Goal: Task Accomplishment & Management: Use online tool/utility

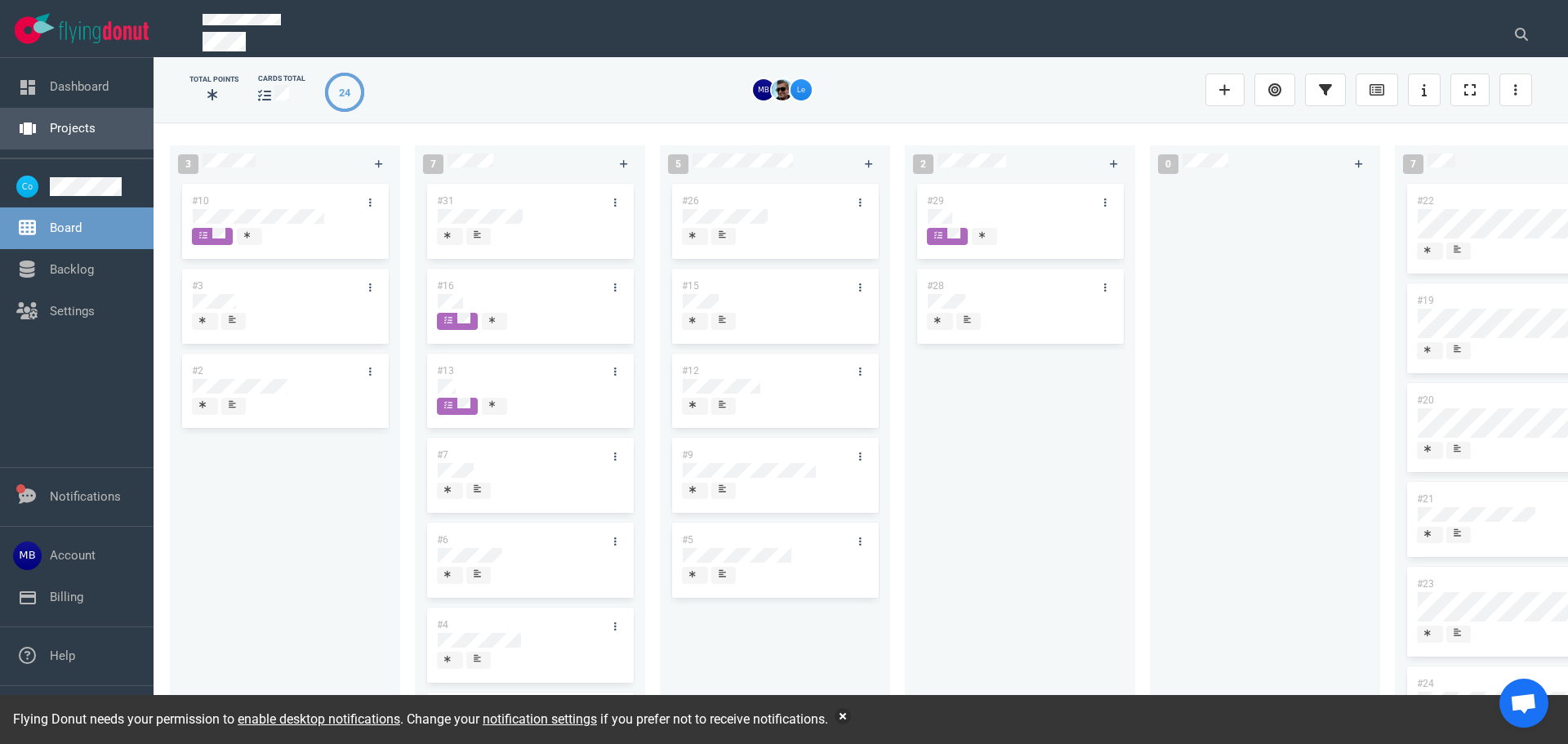
click at [81, 123] on link "Projects" at bounding box center [73, 128] width 46 height 15
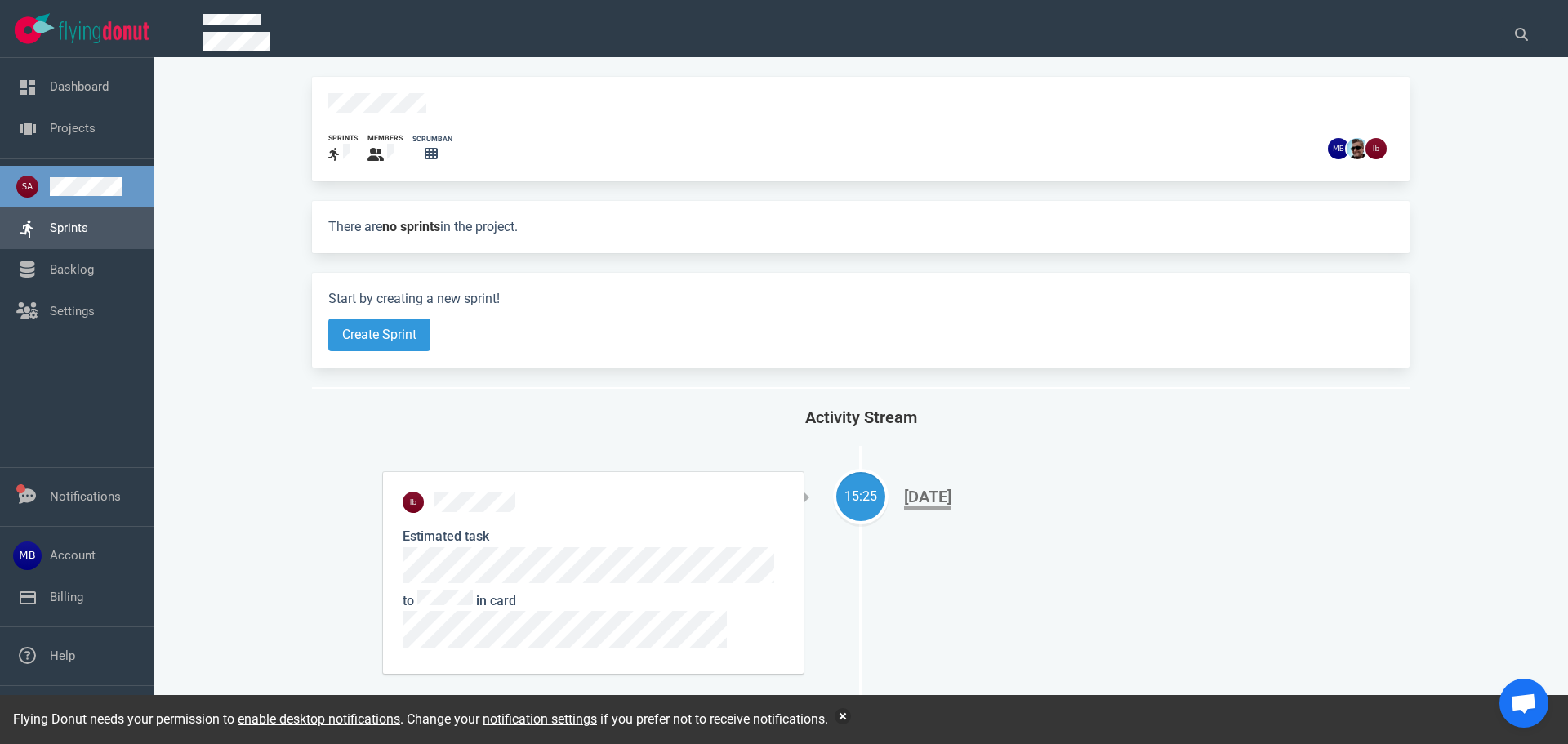
click at [88, 234] on link "Sprints" at bounding box center [69, 228] width 39 height 15
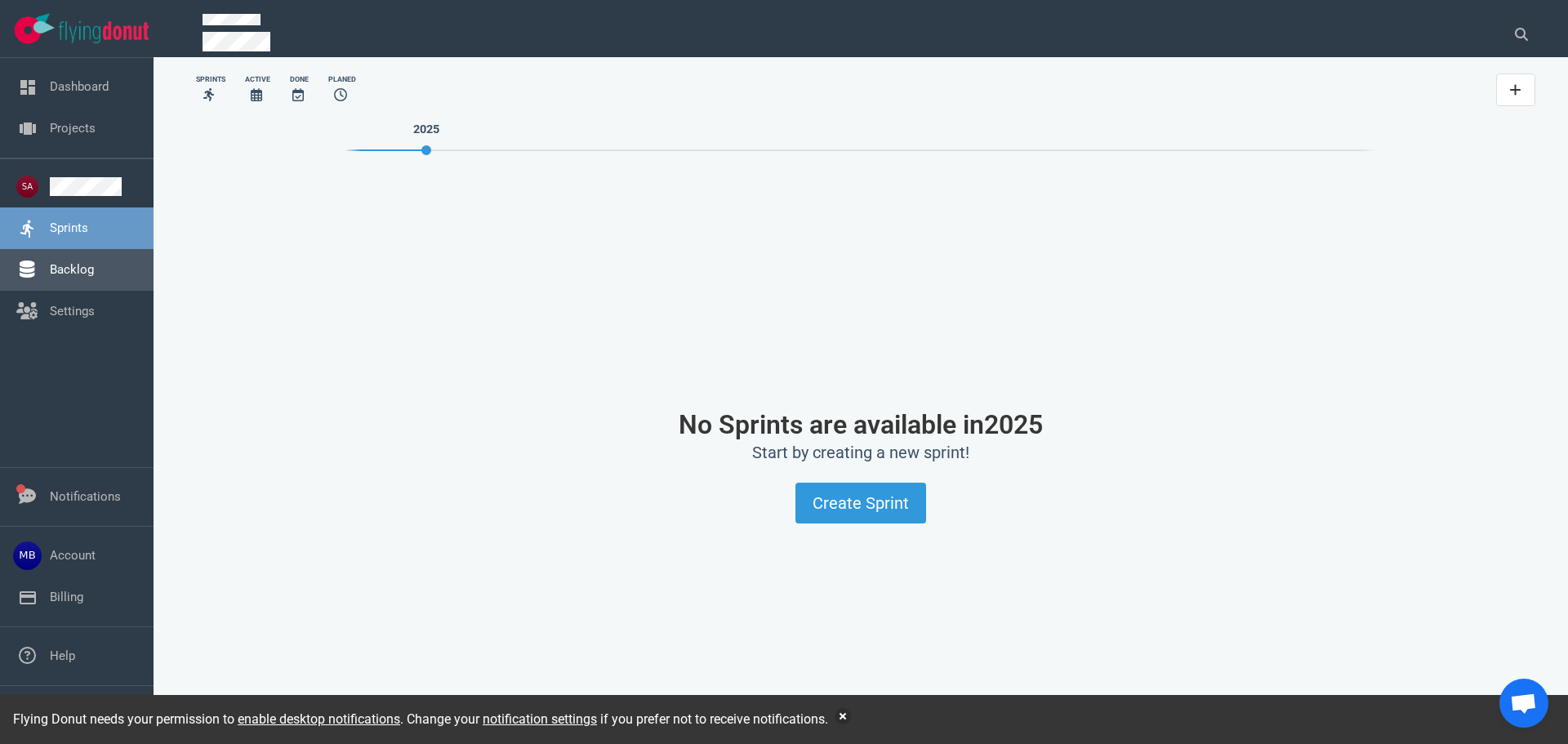
click at [94, 276] on link "Backlog" at bounding box center [72, 269] width 44 height 15
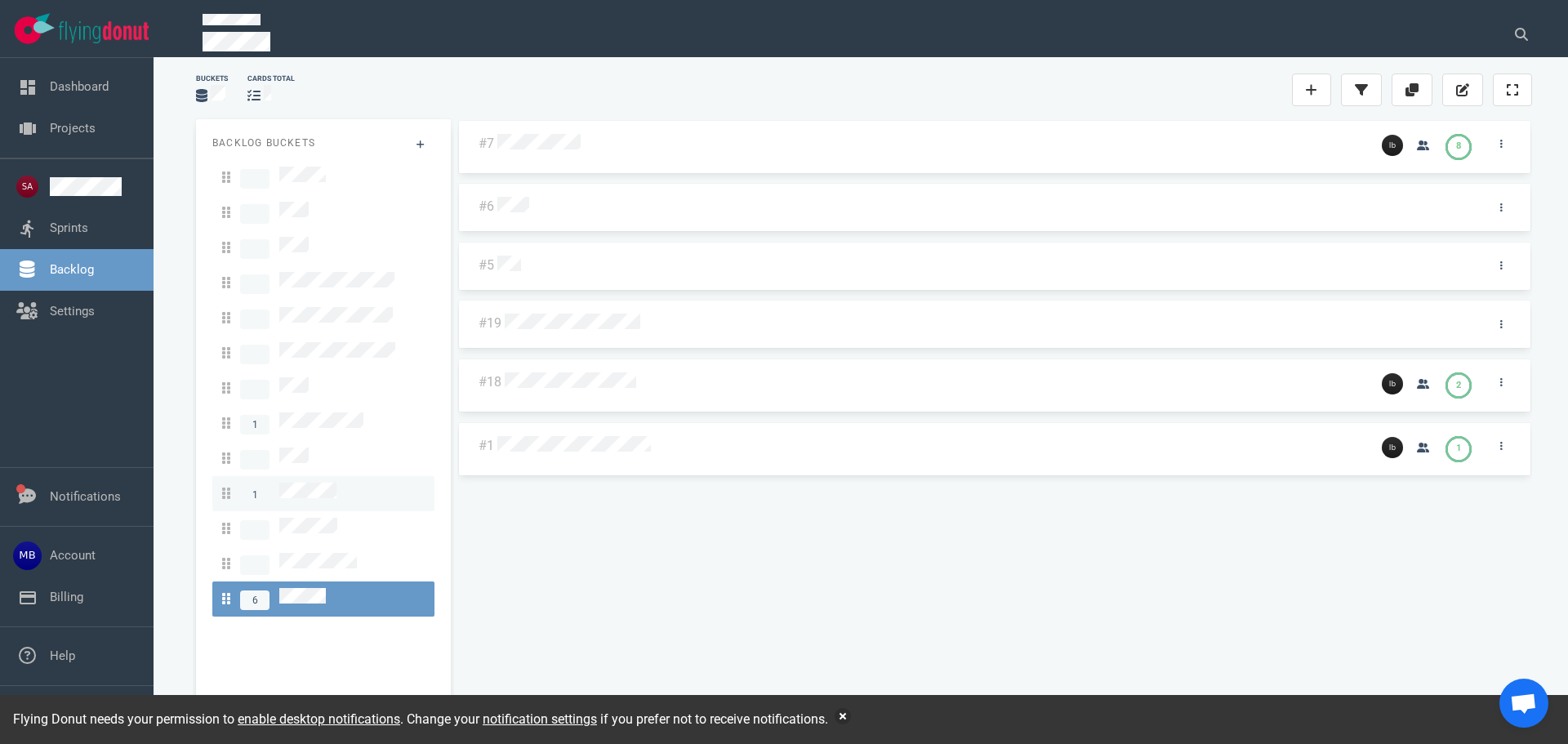
click at [354, 482] on div "1" at bounding box center [324, 493] width 203 height 22
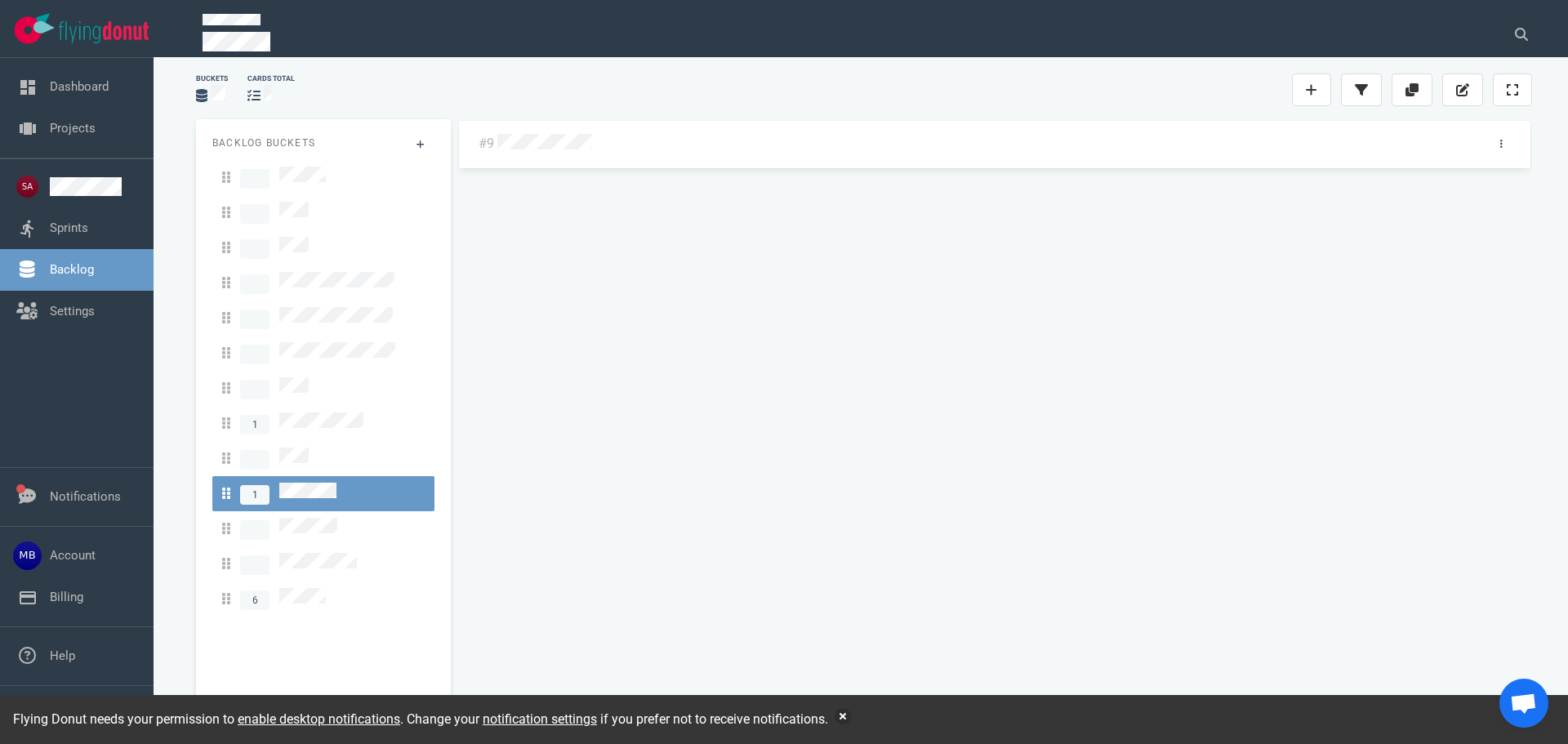
click at [519, 154] on div at bounding box center [984, 141] width 982 height 34
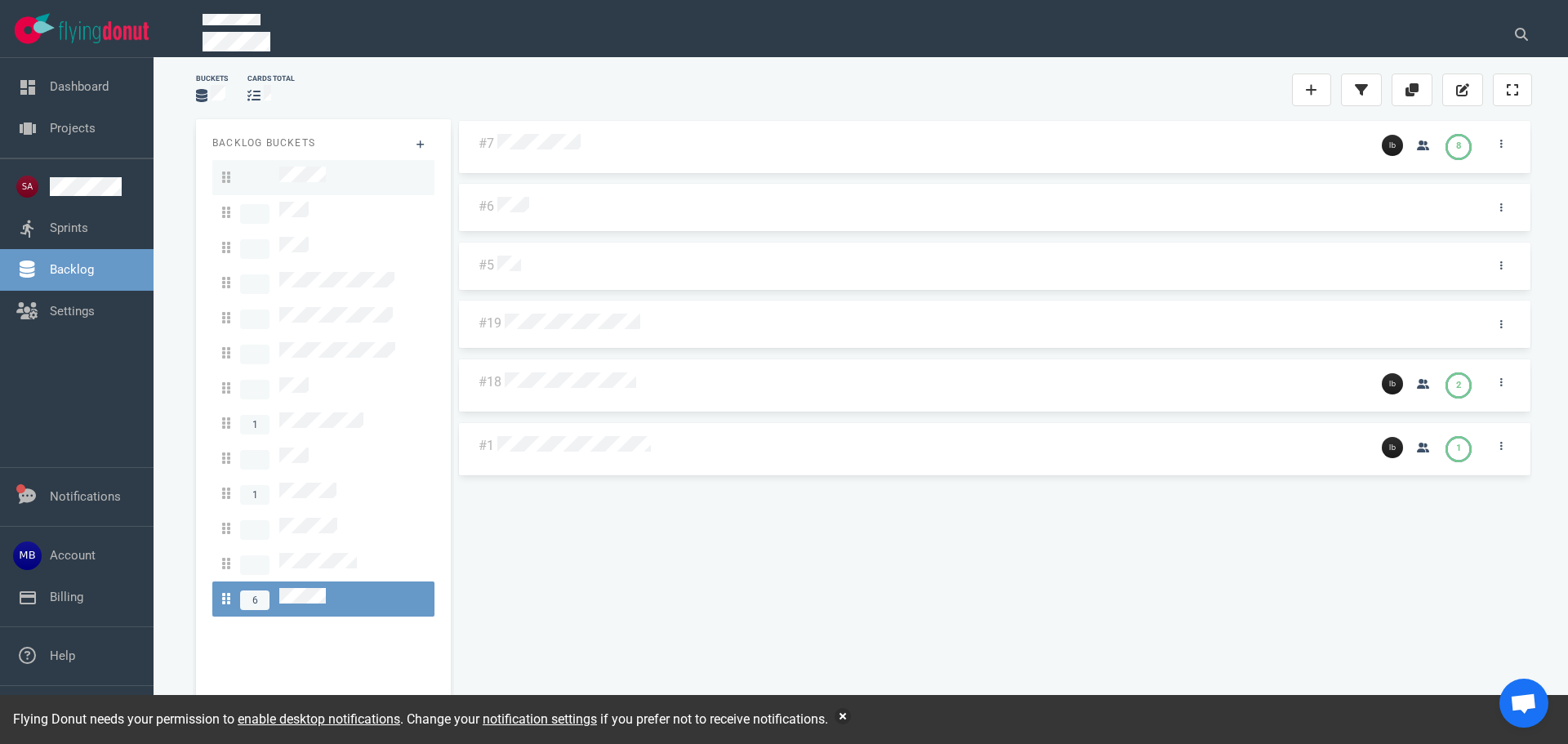
click at [328, 185] on div at bounding box center [324, 178] width 203 height 22
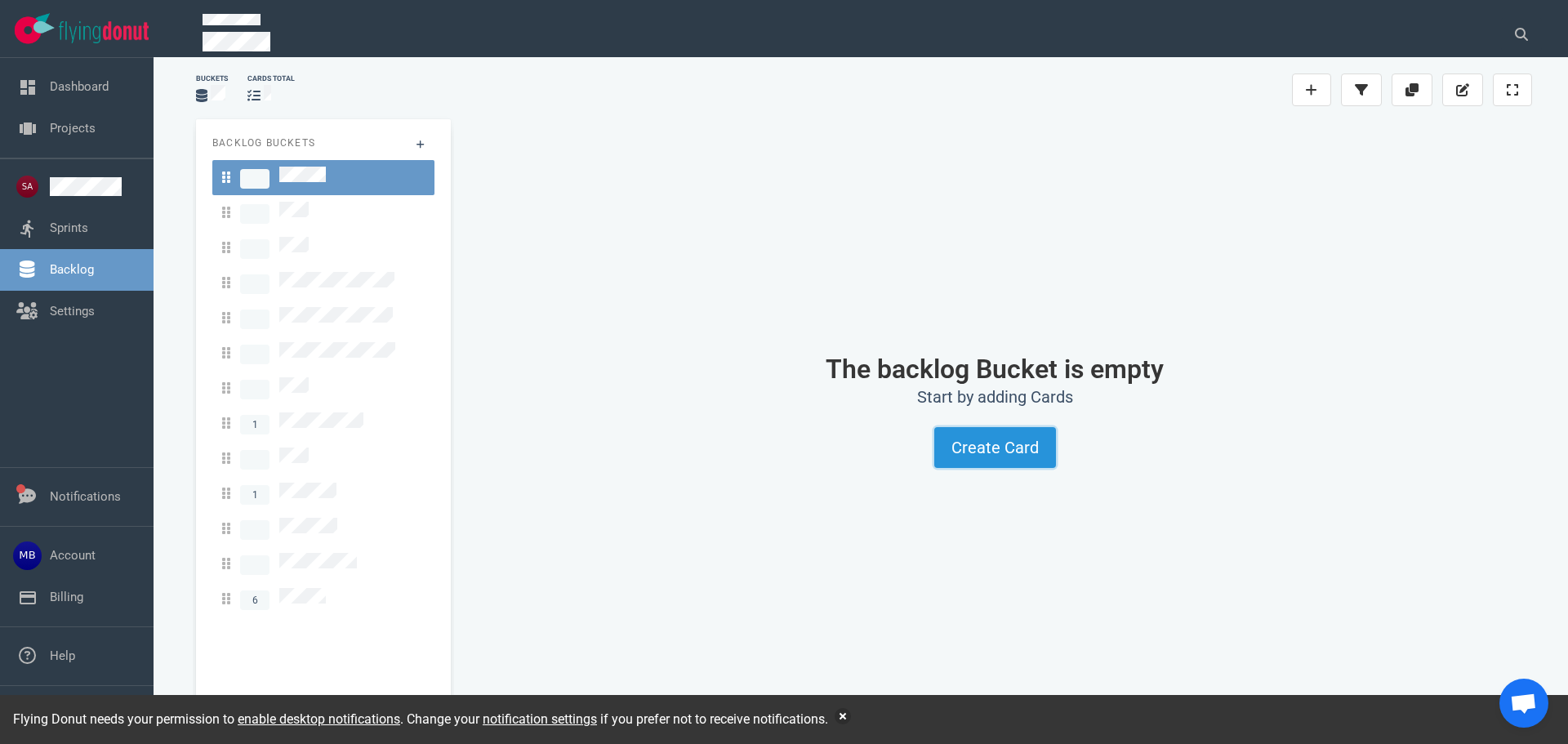
click at [1018, 440] on button "Create Card" at bounding box center [995, 447] width 122 height 41
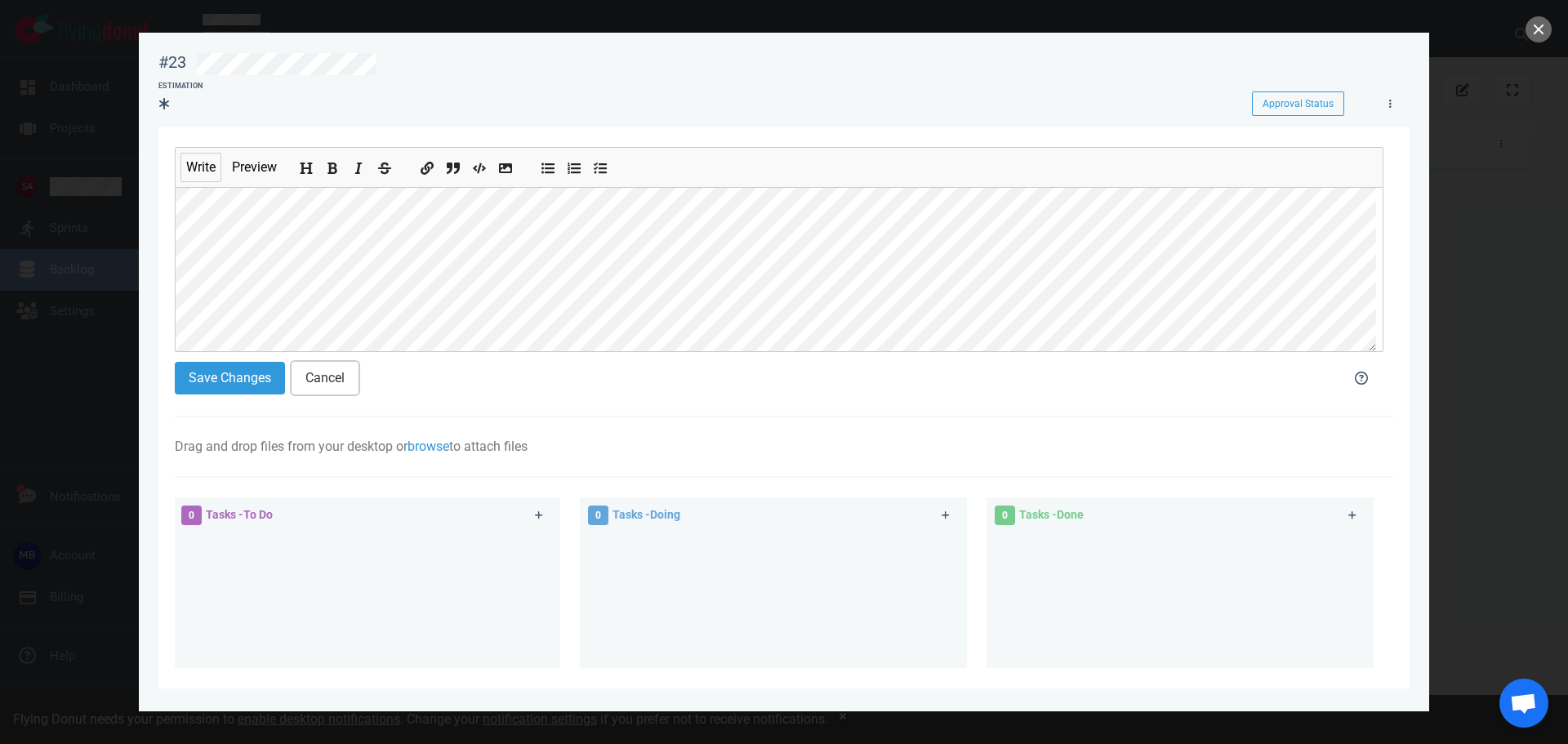
click at [336, 385] on button "Cancel" at bounding box center [324, 377] width 67 height 32
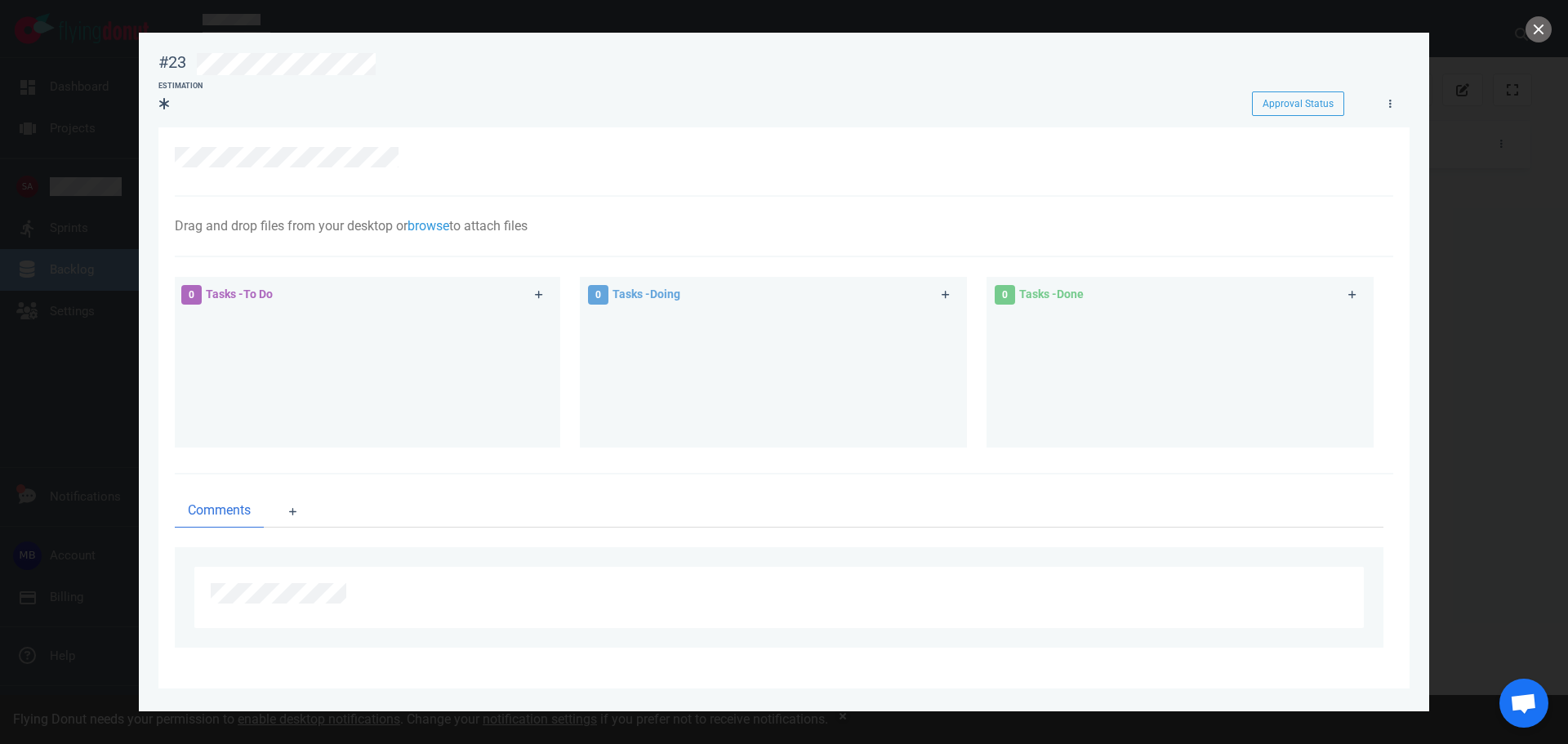
click at [432, 211] on div "Drag and drop files from your desktop or browse to attach files Attach Files Co…" at bounding box center [784, 227] width 1219 height 61
click at [436, 228] on link "browse" at bounding box center [428, 226] width 41 height 16
click at [501, 286] on link "Computer" at bounding box center [514, 281] width 157 height 27
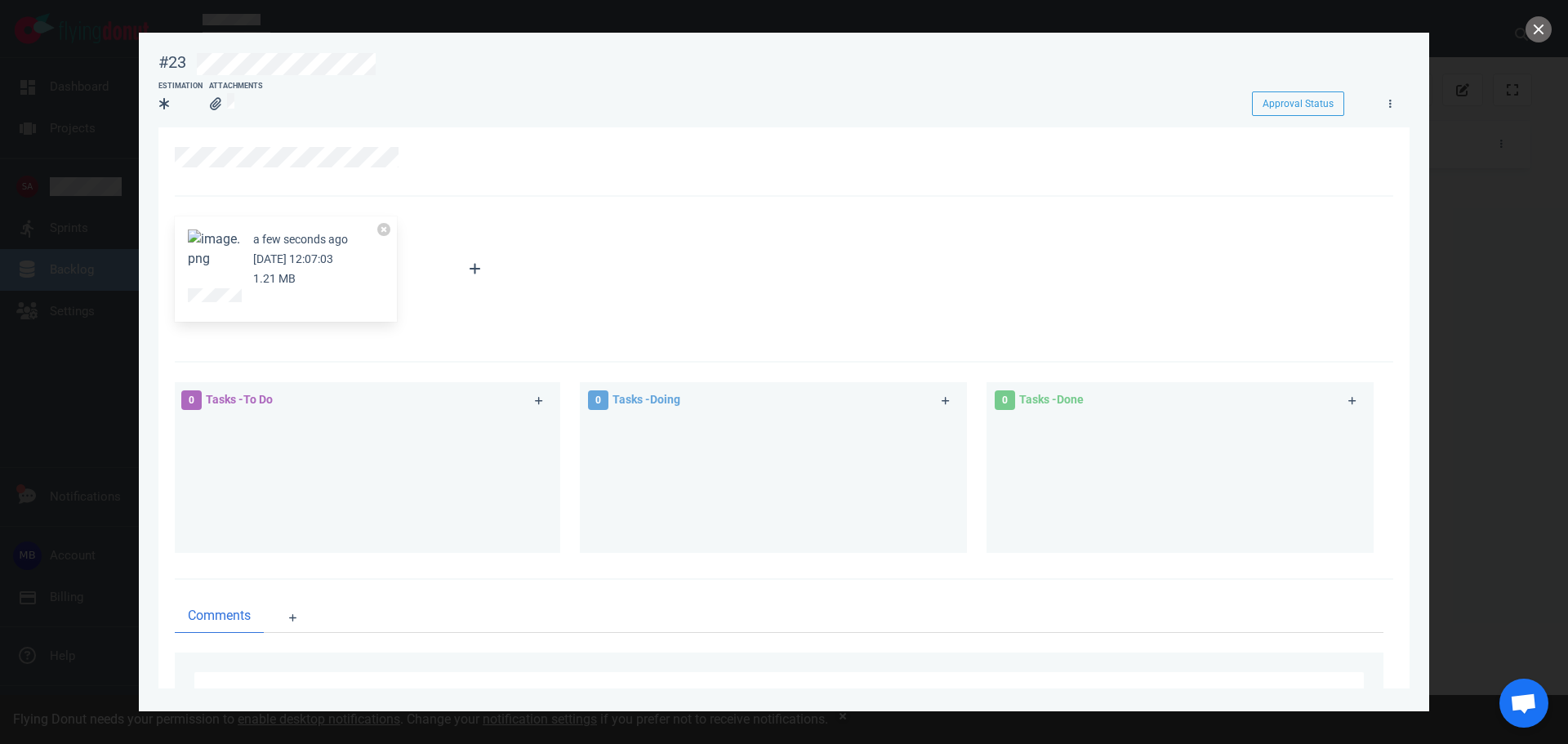
click at [512, 339] on div "a few seconds ago [DATE] 12:07:03 1.21 MB Attach Files Computer Google Drive Dr…" at bounding box center [784, 279] width 1219 height 167
click at [1538, 27] on button "close" at bounding box center [1539, 30] width 26 height 26
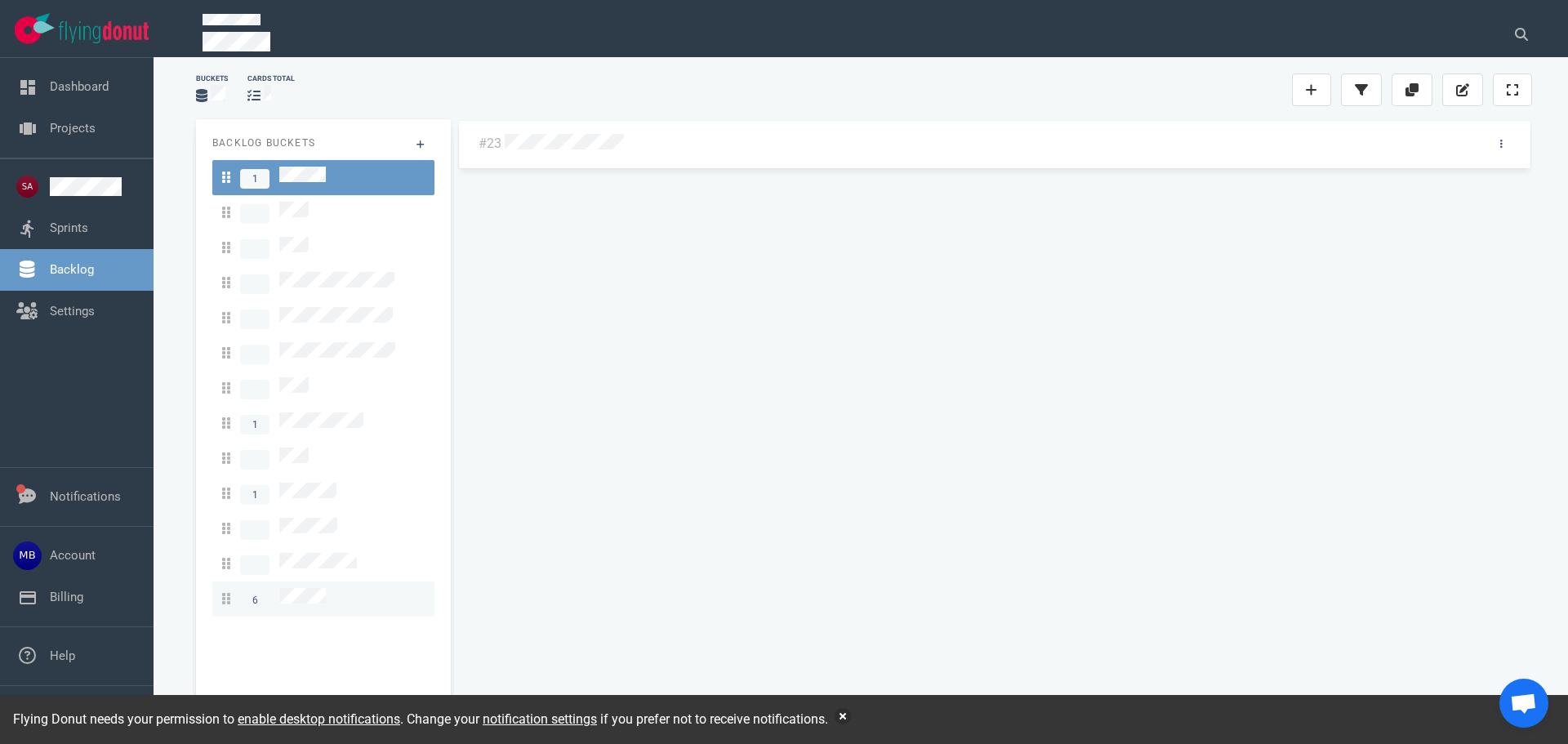
click at [261, 590] on span "6" at bounding box center [254, 599] width 29 height 19
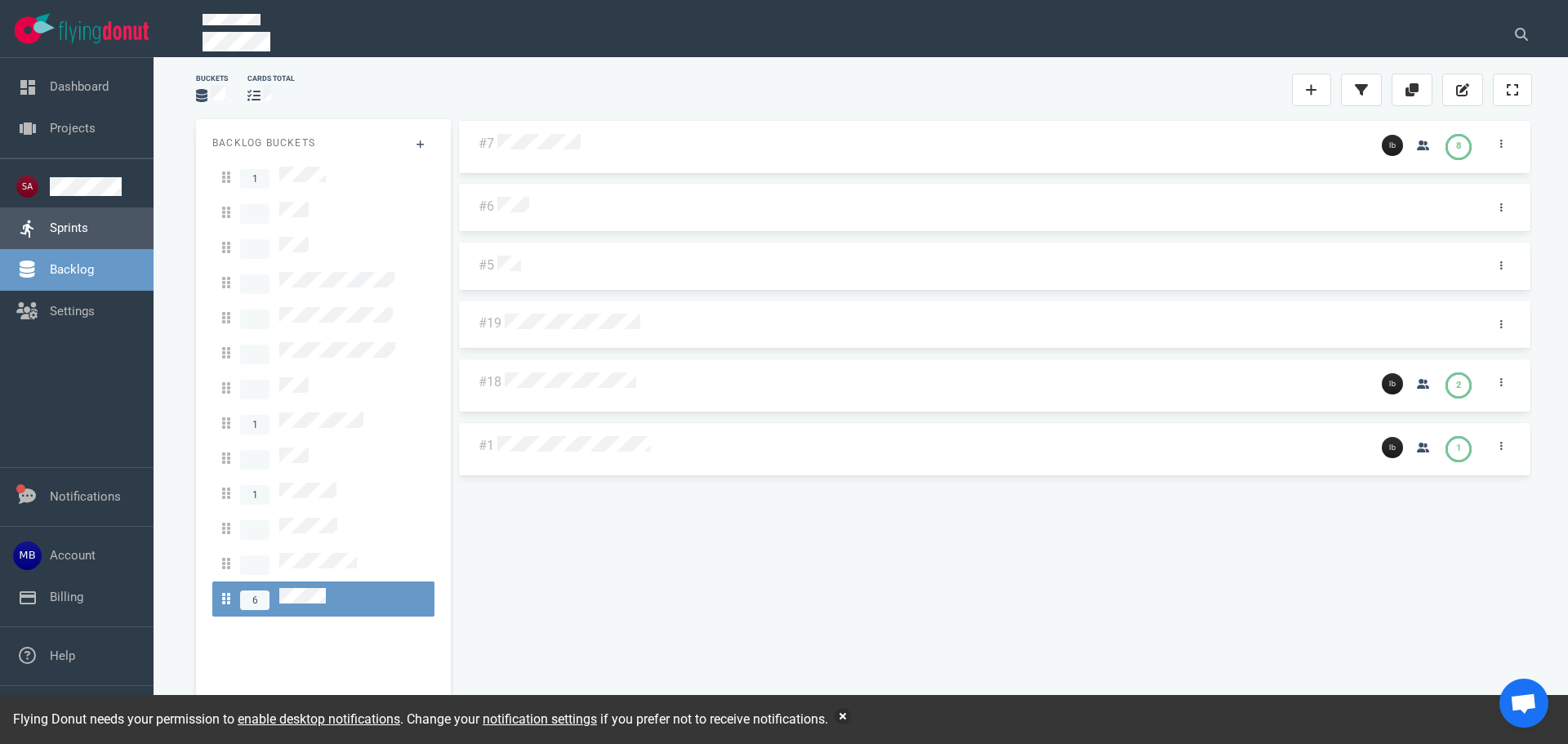
click at [86, 222] on link "Sprints" at bounding box center [69, 228] width 39 height 15
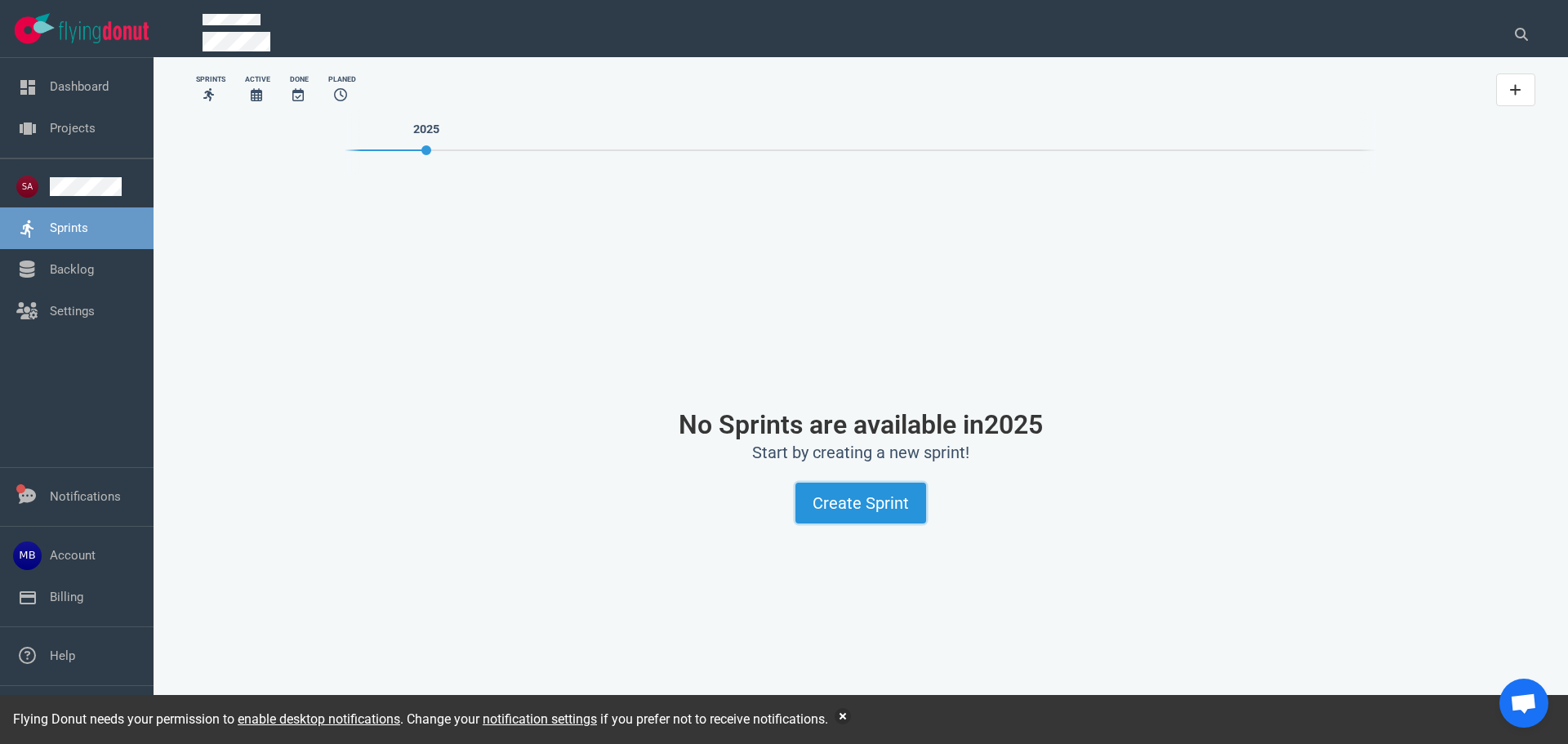
click at [832, 494] on button "Create Sprint" at bounding box center [861, 502] width 131 height 41
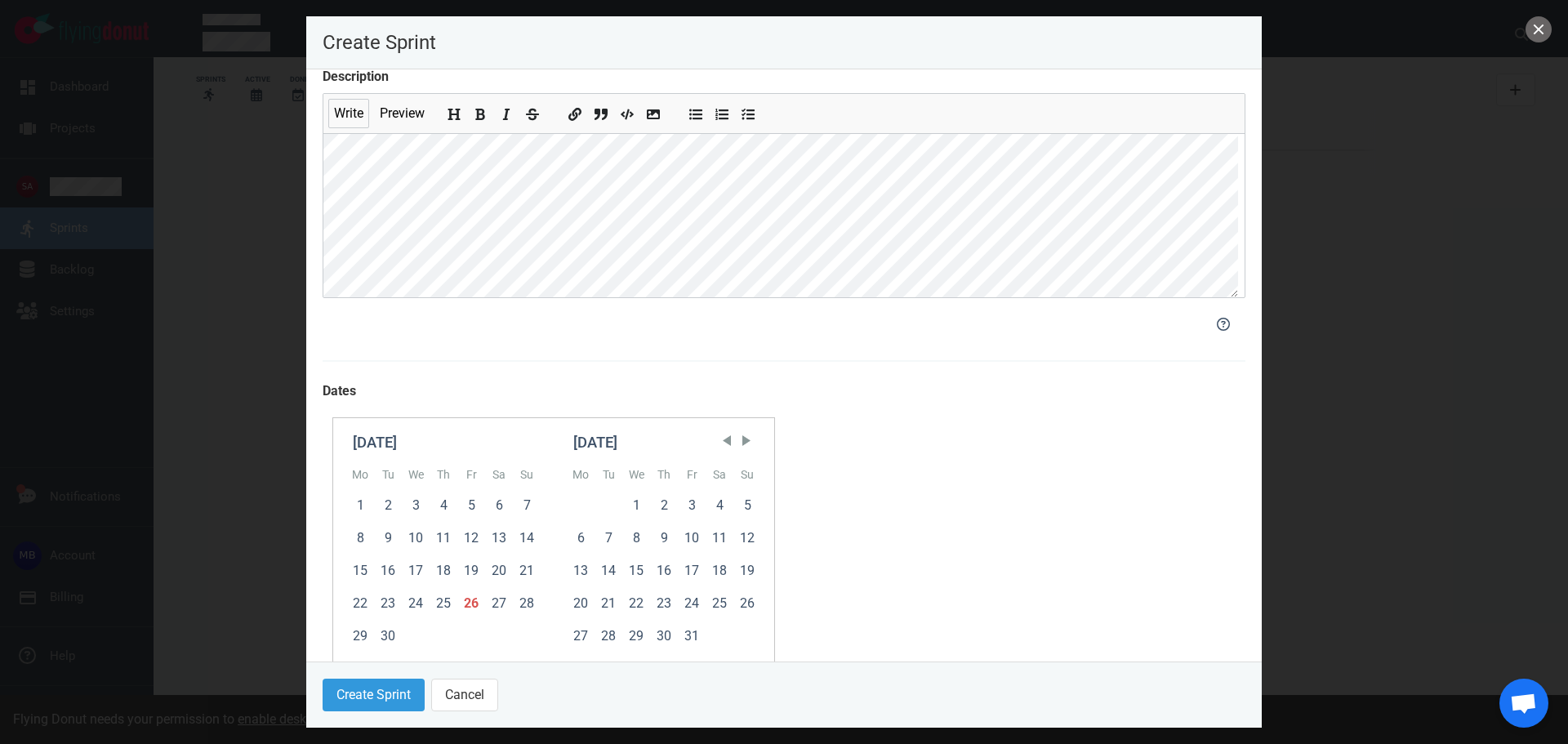
scroll to position [326, 0]
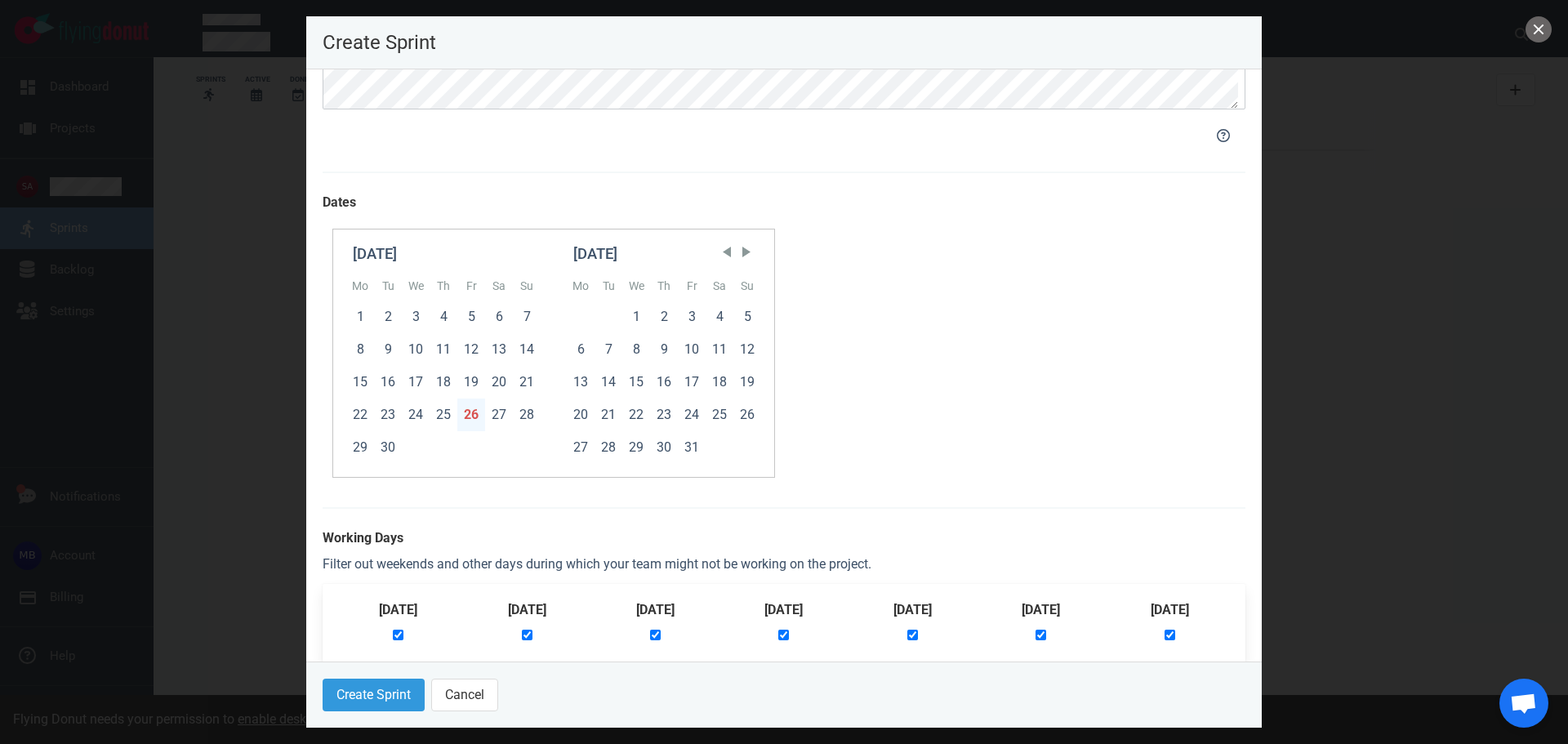
click at [472, 420] on div "26" at bounding box center [471, 414] width 28 height 32
click at [394, 695] on button "Create Sprint" at bounding box center [373, 694] width 102 height 32
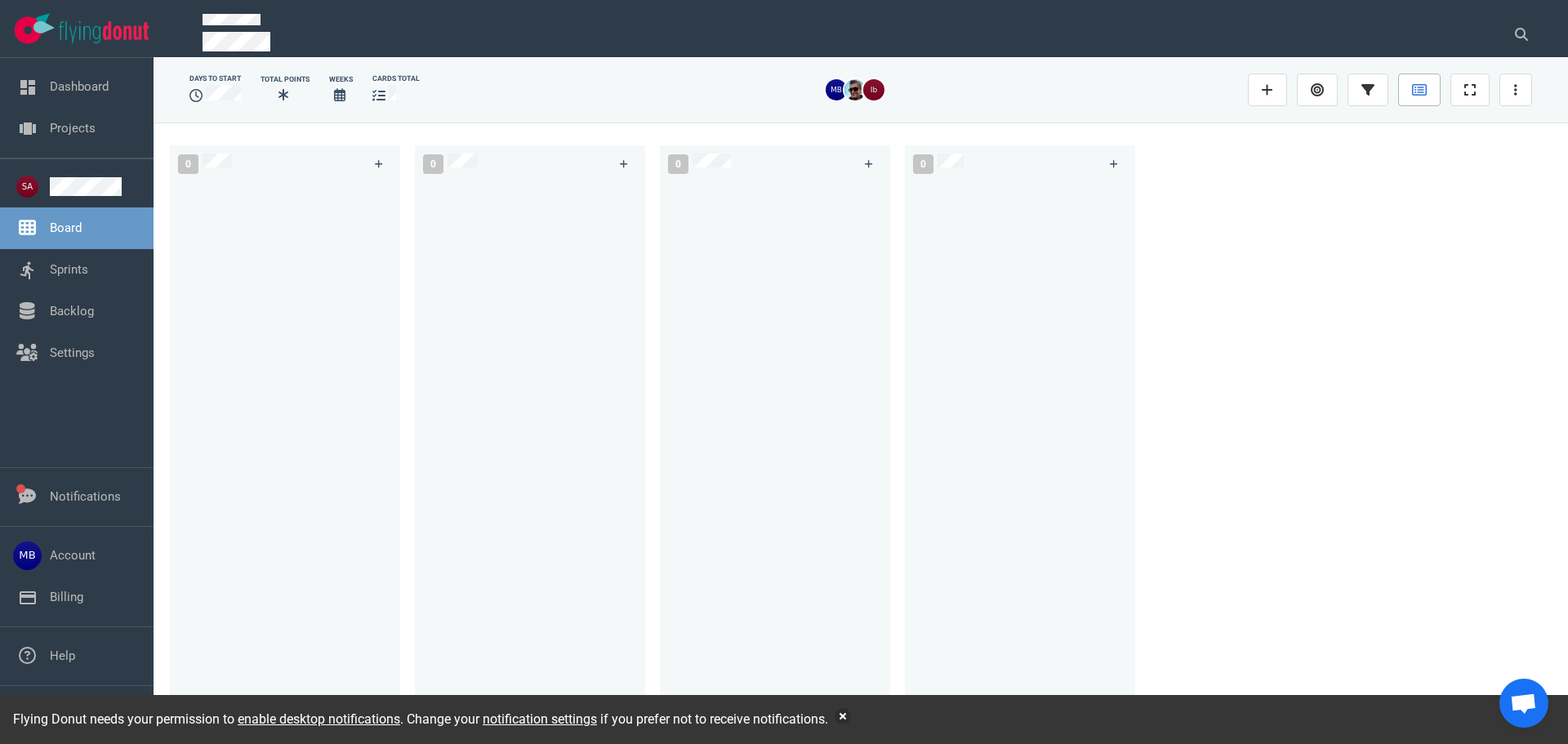
click at [1428, 84] on link at bounding box center [1419, 89] width 42 height 32
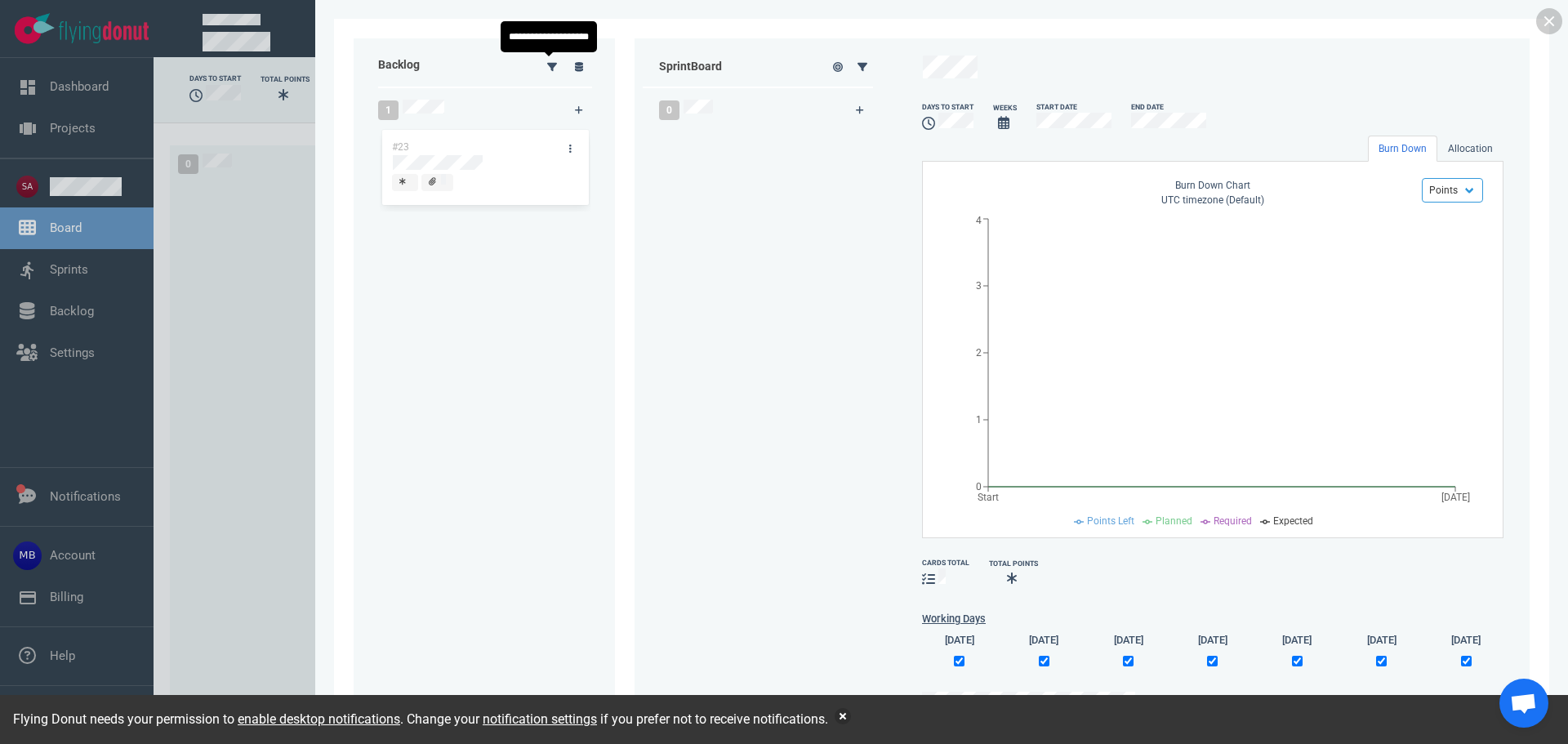
click at [549, 63] on icon at bounding box center [551, 65] width 10 height 8
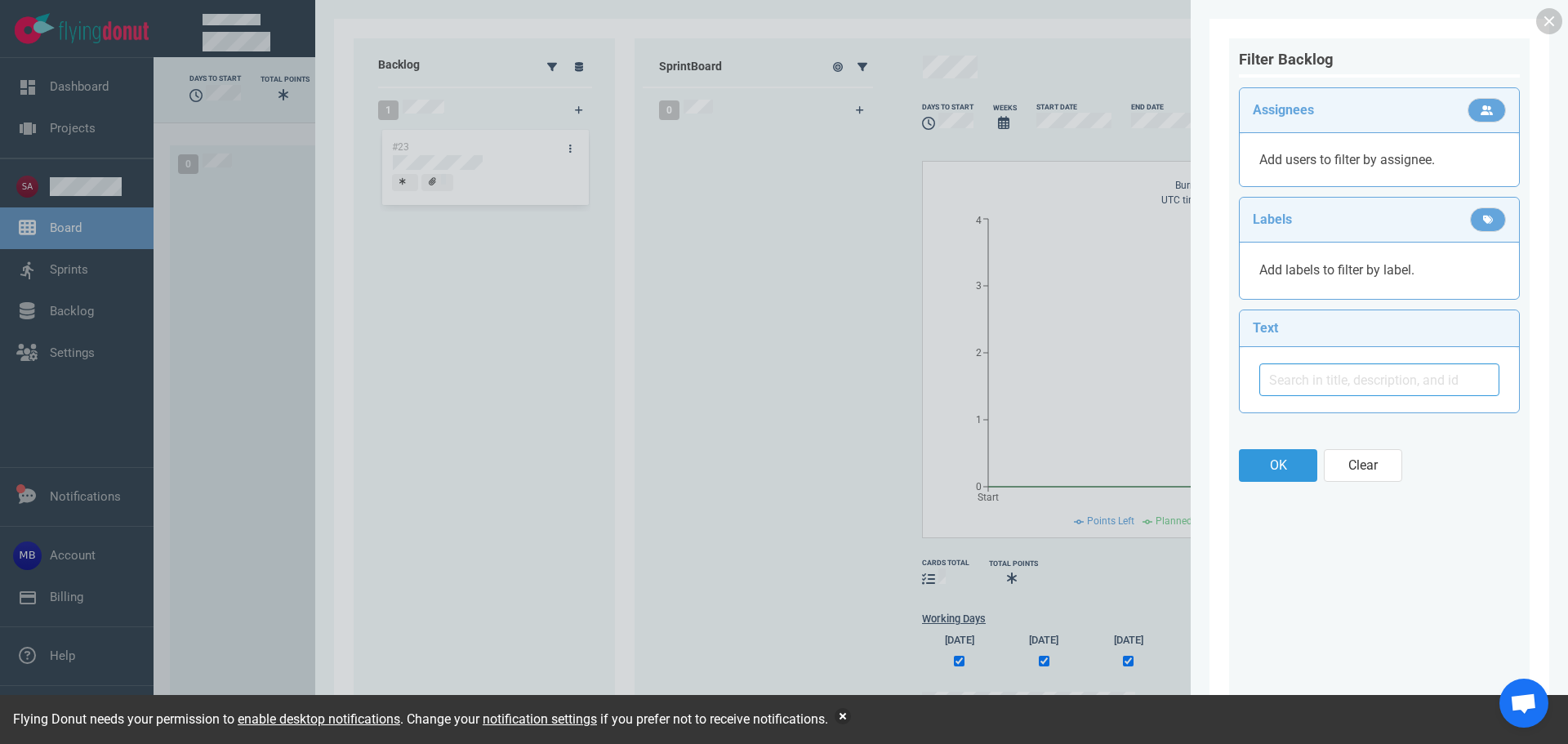
click at [1547, 35] on div "Filter Backlog Assignees Add users to filter by assignee. Labels Add labels to …" at bounding box center [1379, 367] width 339 height 698
click at [1549, 23] on link at bounding box center [1549, 21] width 26 height 26
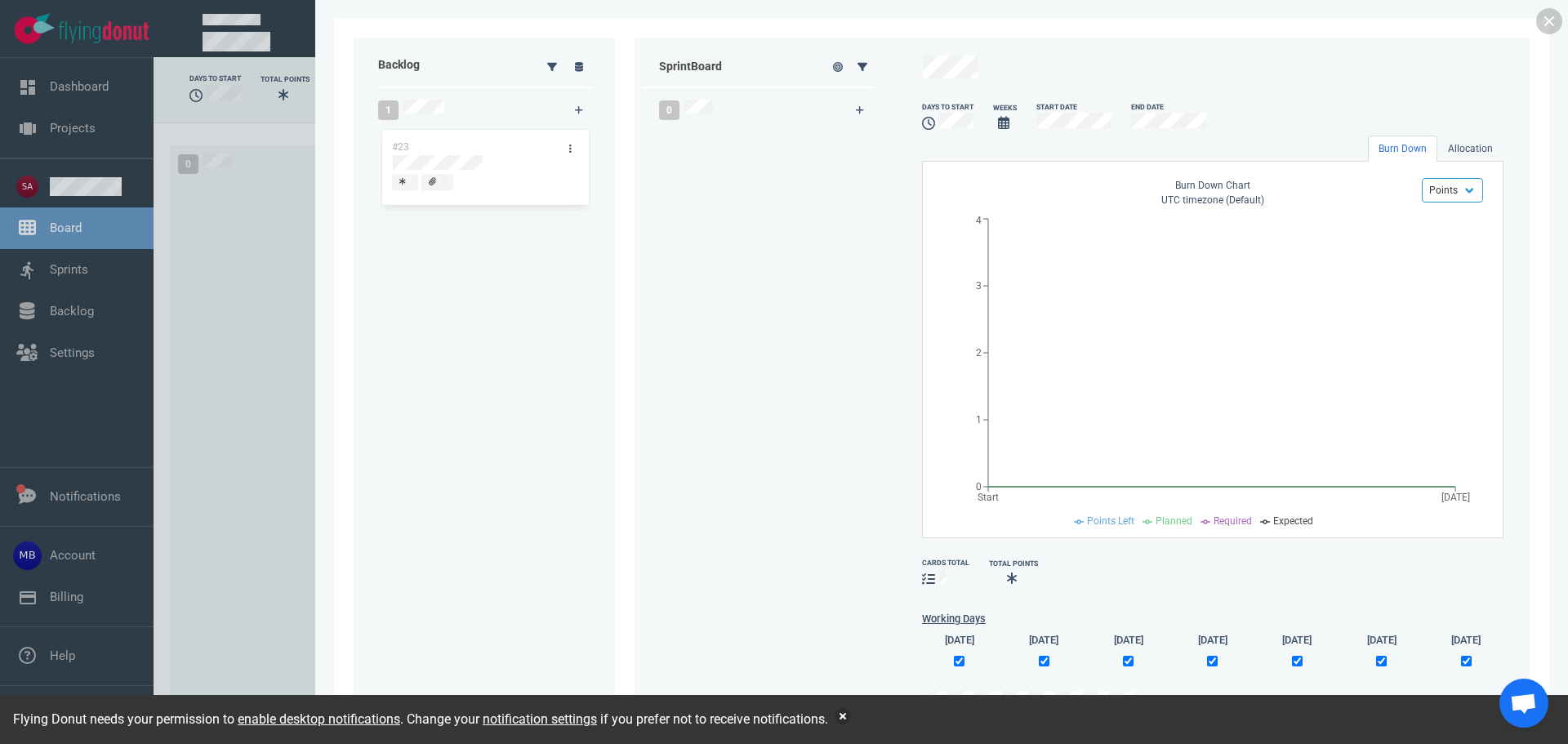
click at [426, 101] on div "1" at bounding box center [466, 109] width 197 height 40
click at [469, 106] on div "1" at bounding box center [466, 109] width 197 height 40
click at [583, 74] on link at bounding box center [579, 66] width 26 height 20
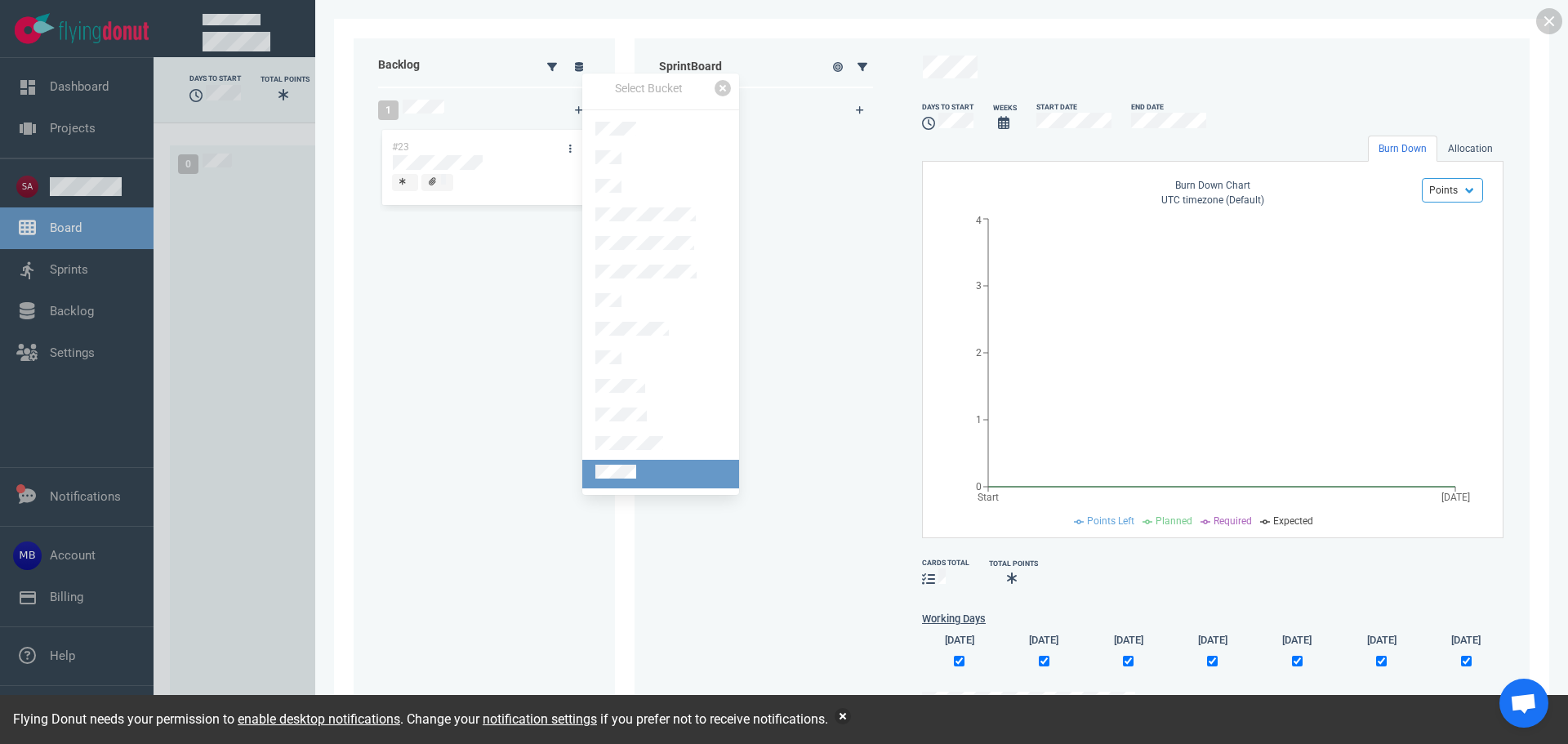
click at [655, 460] on link at bounding box center [661, 474] width 157 height 29
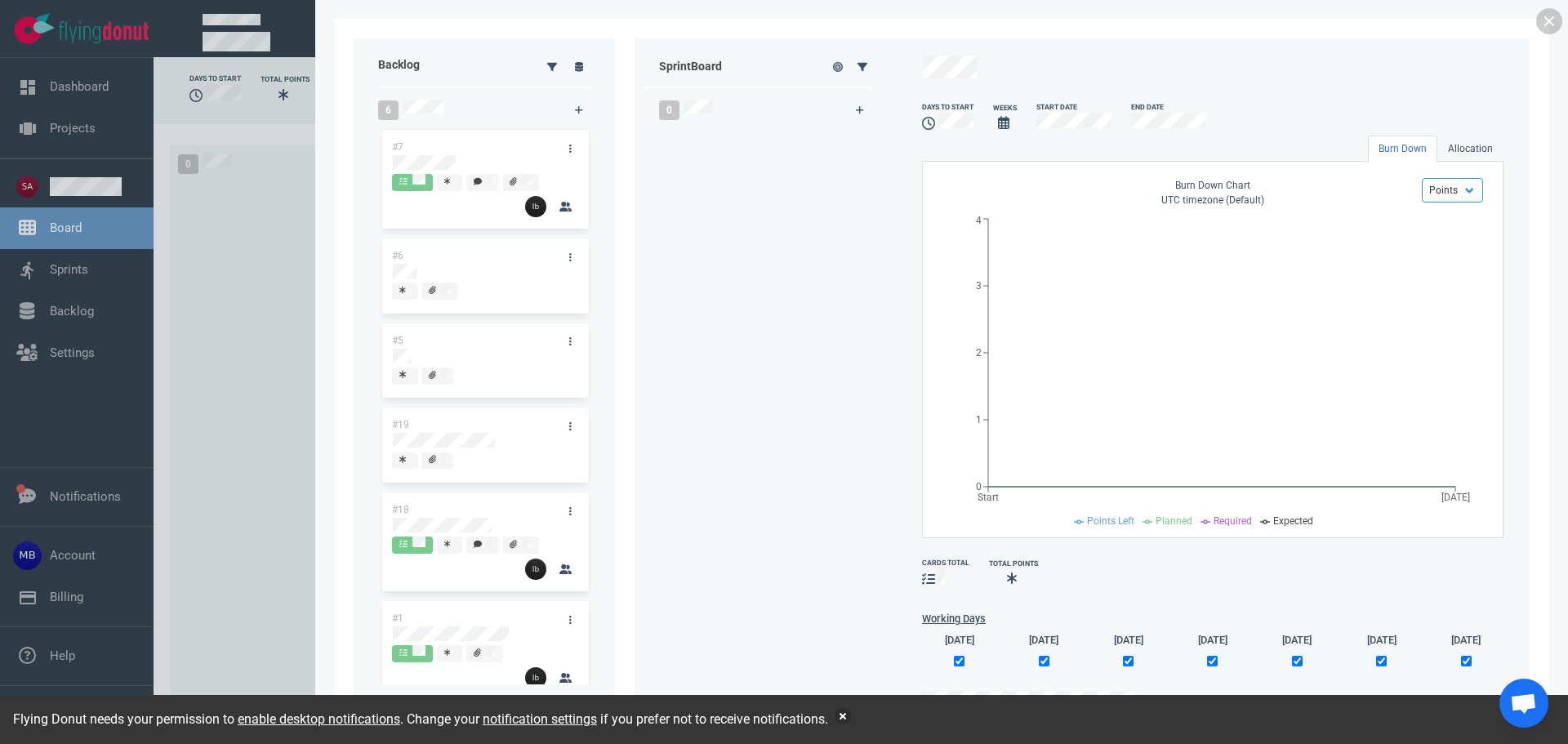
drag, startPoint x: 468, startPoint y: 154, endPoint x: 693, endPoint y: 179, distance: 226.4
click at [693, 179] on div "Backlog 6 #7 #6 #5 #19 #18 #1 Sprint Board 0 days to start Weeks Start Date End…" at bounding box center [942, 372] width 1176 height 667
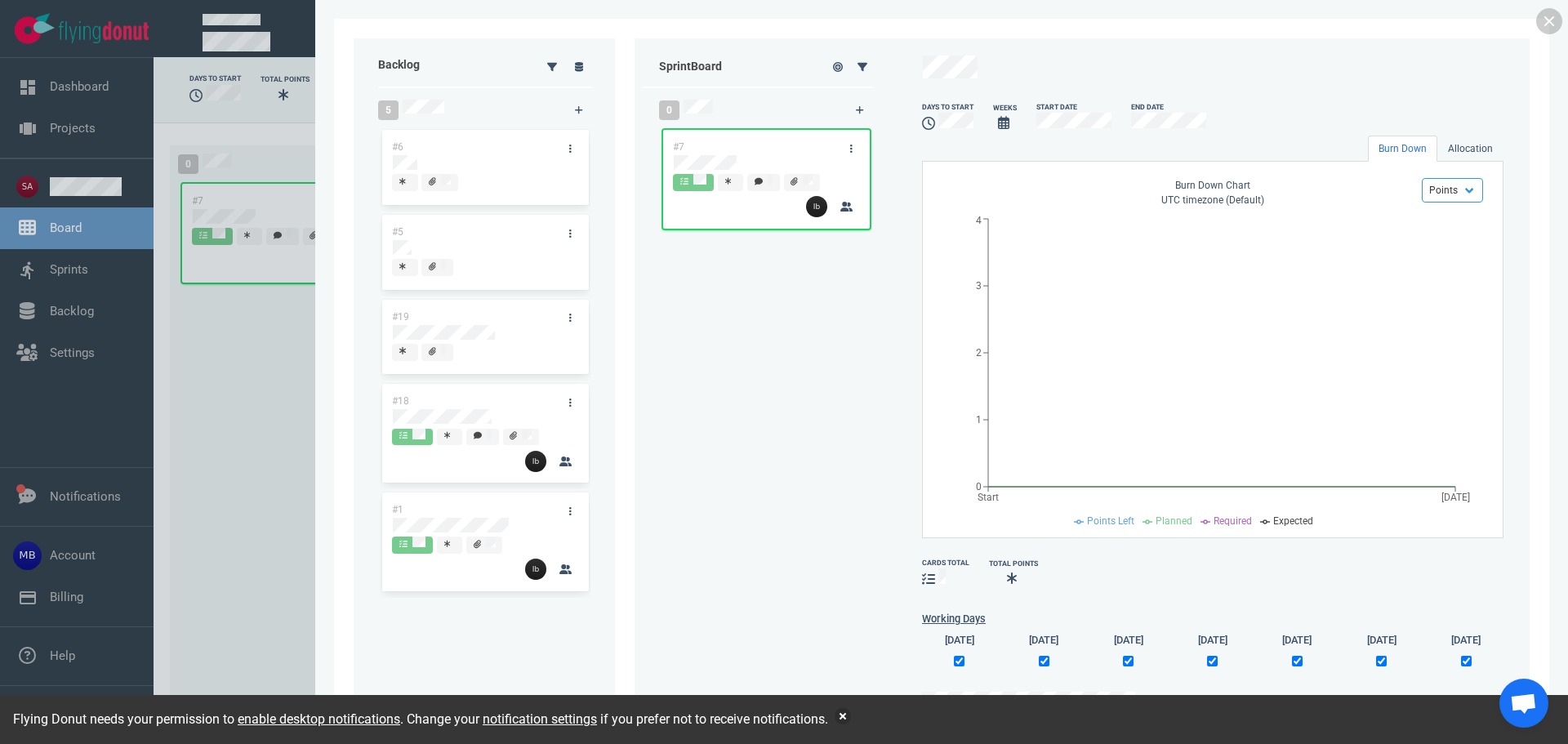
drag, startPoint x: 477, startPoint y: 403, endPoint x: 733, endPoint y: 349, distance: 261.6
click at [733, 349] on div "Backlog 5 #6 #5 #19 #18 #1 Sprint Board 0 #7 days to start Weeks Start Date End…" at bounding box center [942, 372] width 1176 height 667
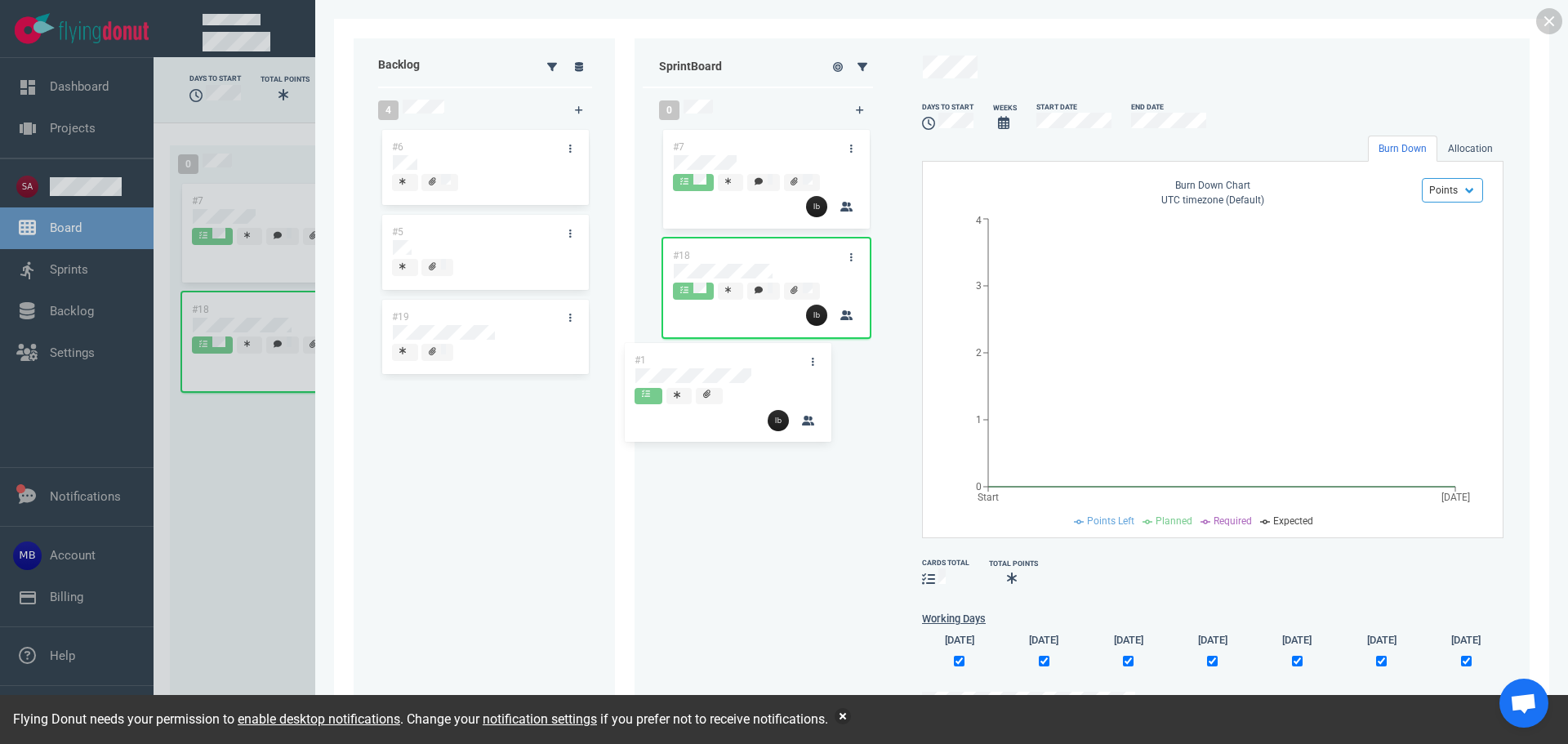
click at [786, 368] on div "Backlog 4 #6 #5 #19 #1 #1 Sprint Board 0 #7 #18 days to start Weeks Start Date …" at bounding box center [942, 372] width 1176 height 667
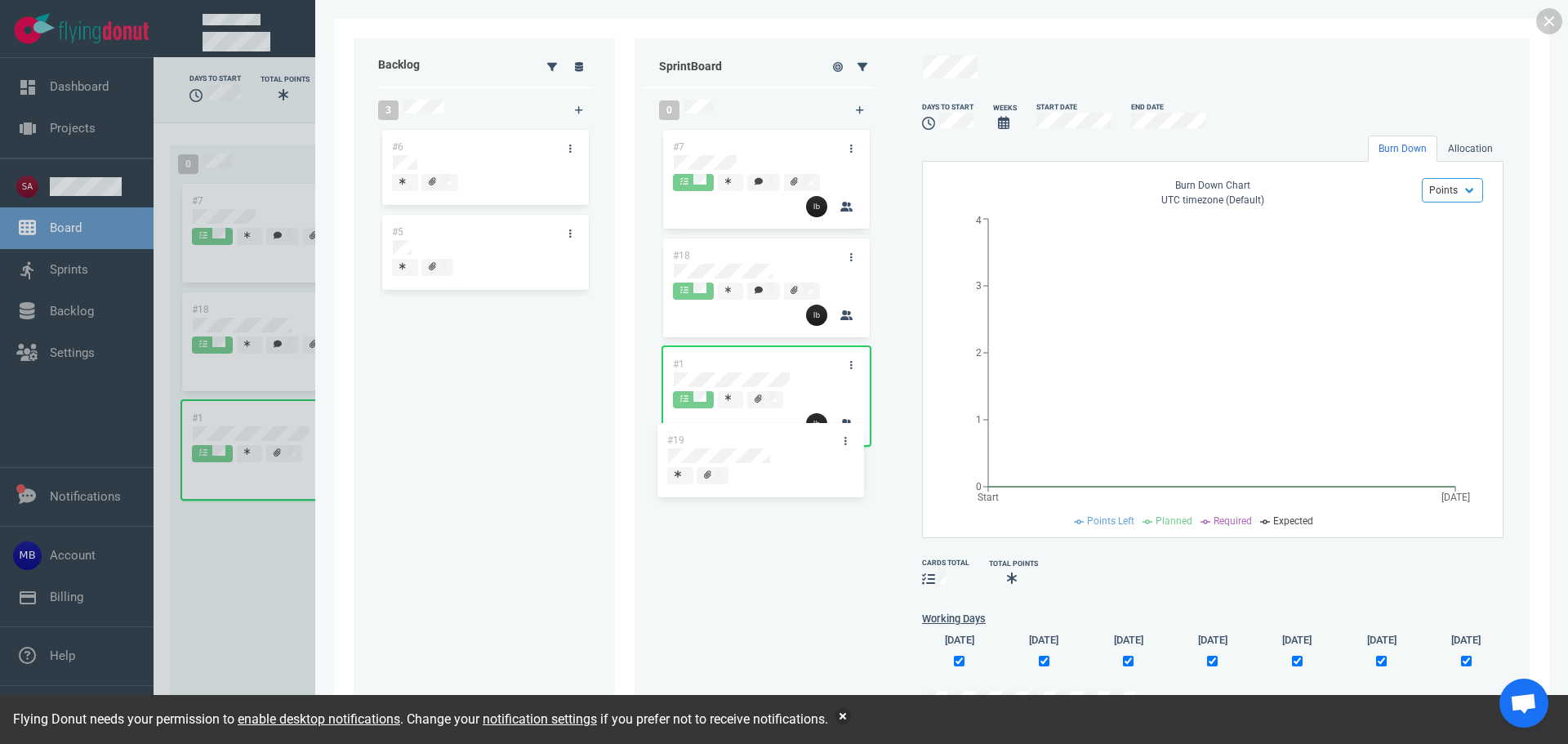
drag, startPoint x: 471, startPoint y: 324, endPoint x: 747, endPoint y: 447, distance: 302.2
click at [747, 447] on div "Backlog 3 #6 #5 #19 #19 Sprint Board 0 #7 #18 #1 days to start Weeks Start Date…" at bounding box center [942, 372] width 1176 height 667
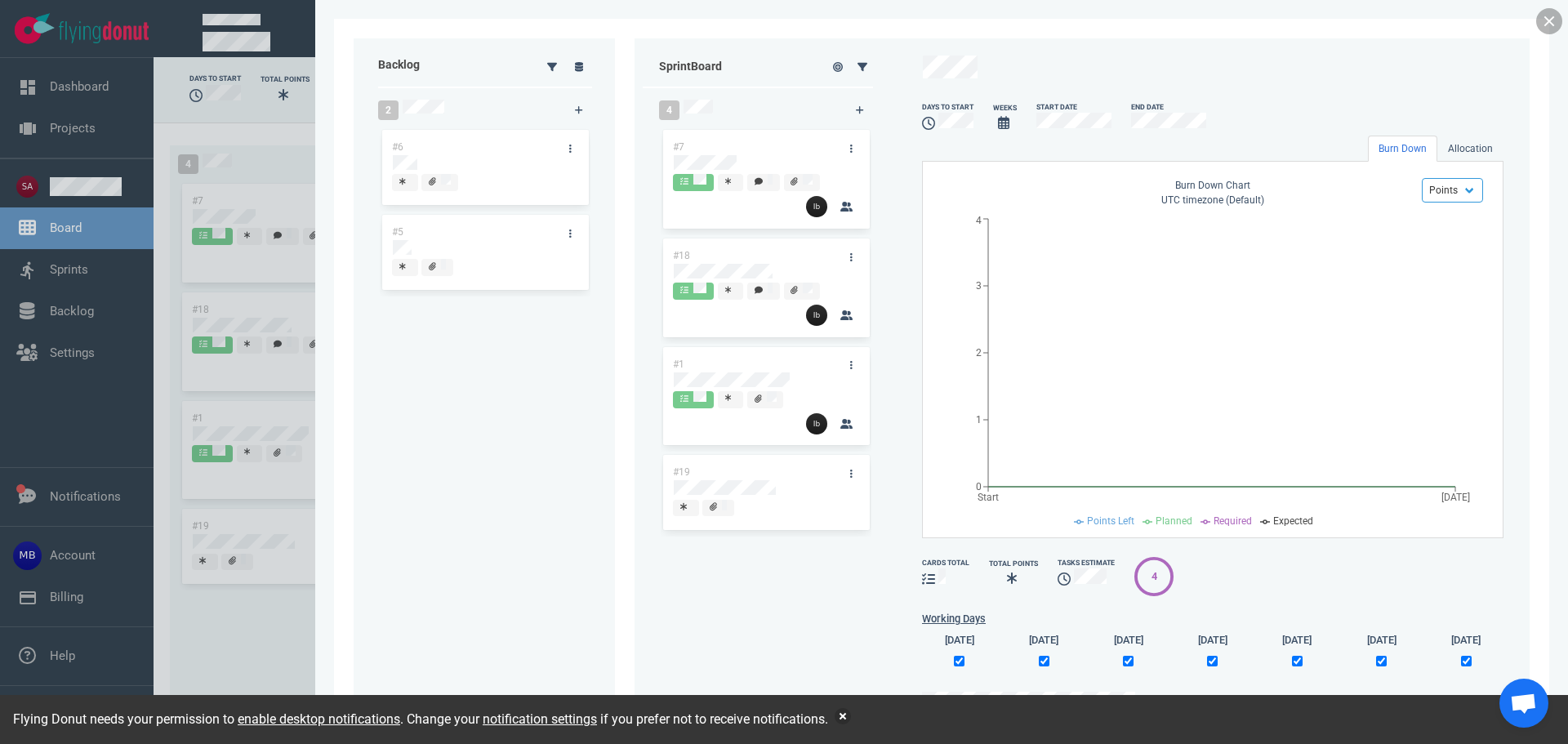
click at [1553, 24] on link at bounding box center [1549, 21] width 26 height 26
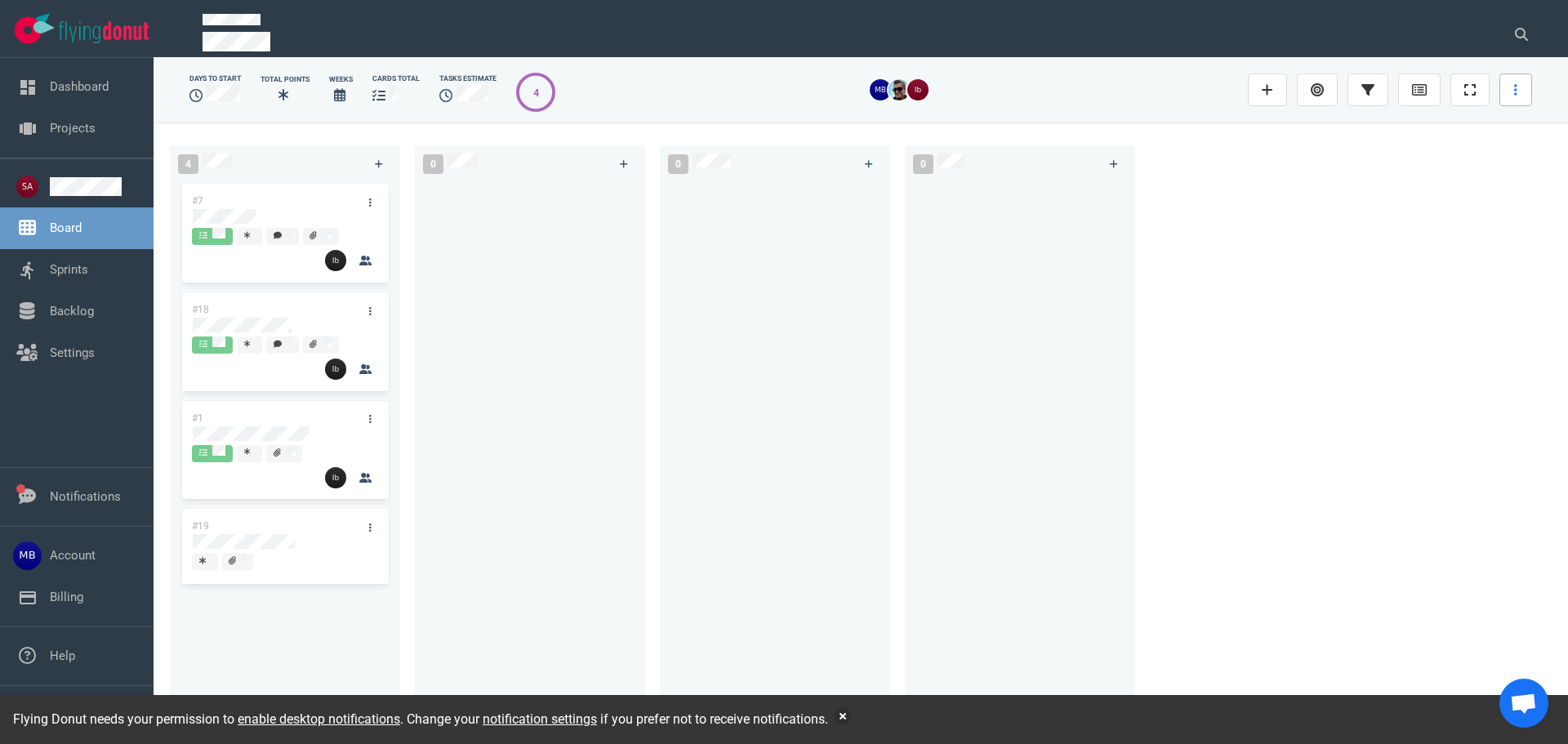
click at [1512, 87] on link at bounding box center [1515, 89] width 32 height 32
click at [1463, 204] on link "Start Sprint" at bounding box center [1433, 207] width 157 height 27
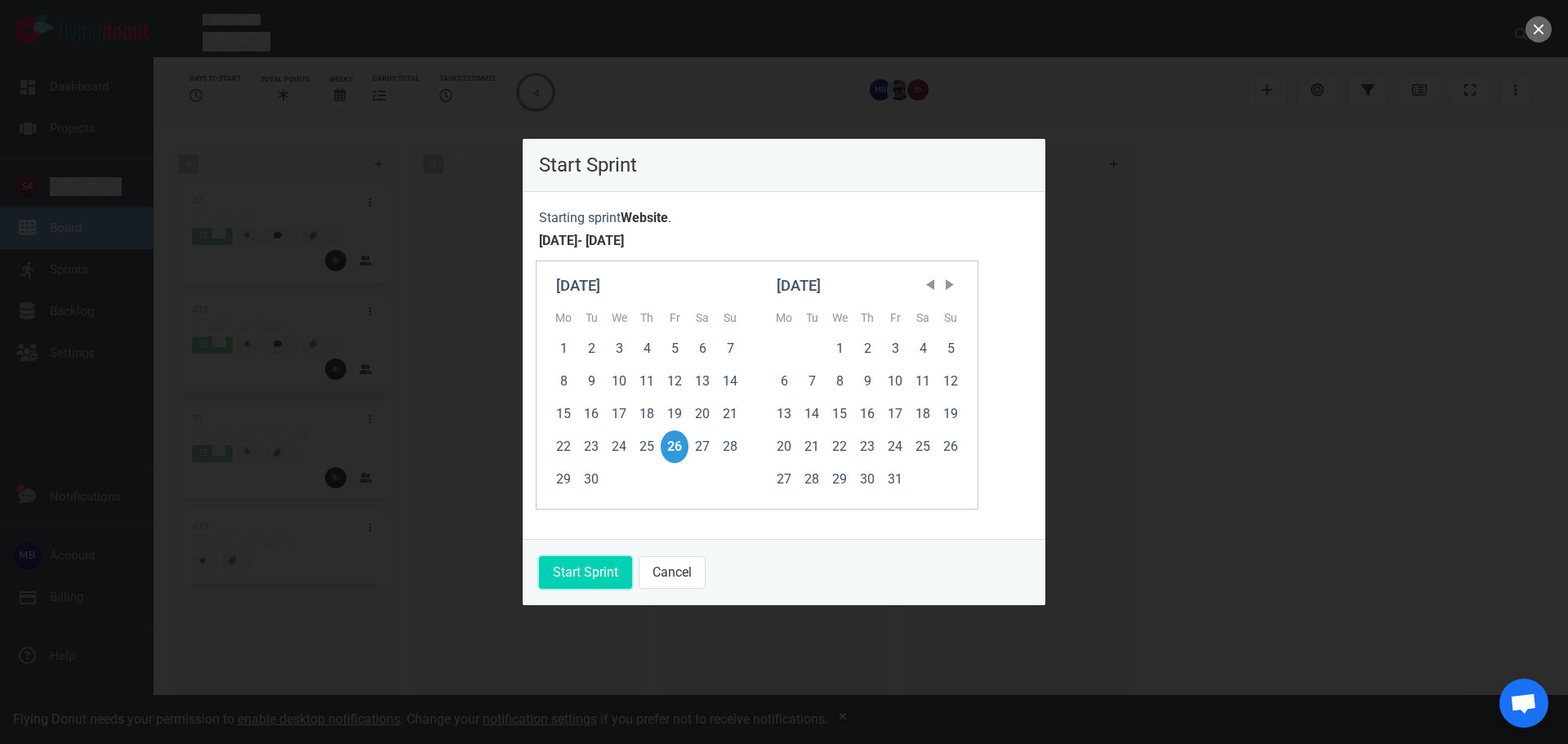
click at [572, 570] on button "Start Sprint" at bounding box center [585, 572] width 93 height 32
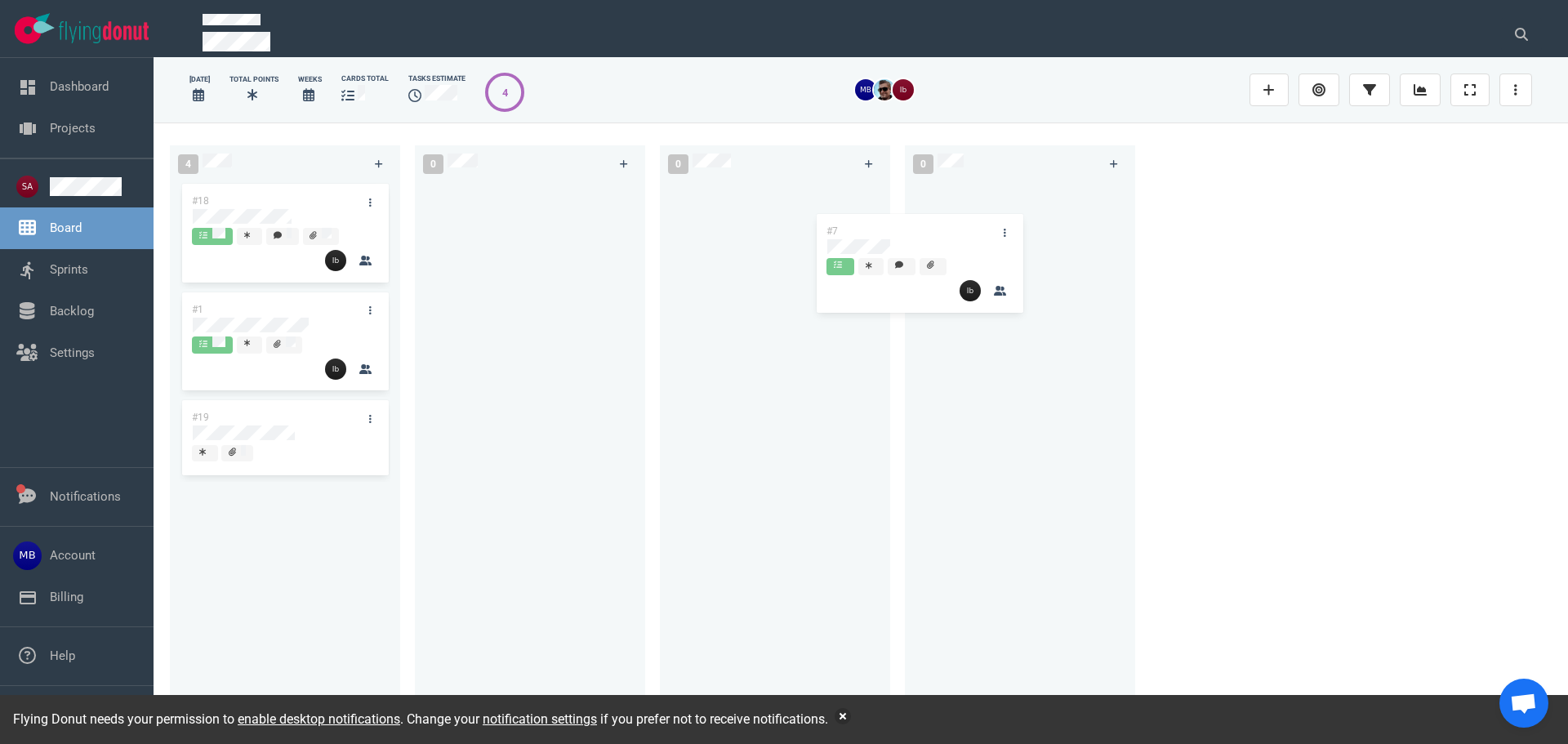
drag, startPoint x: 321, startPoint y: 198, endPoint x: 960, endPoint y: 229, distance: 639.8
click at [960, 229] on div "4 #7 #18 #1 #19 #7 0 0 0" at bounding box center [861, 432] width 1414 height 620
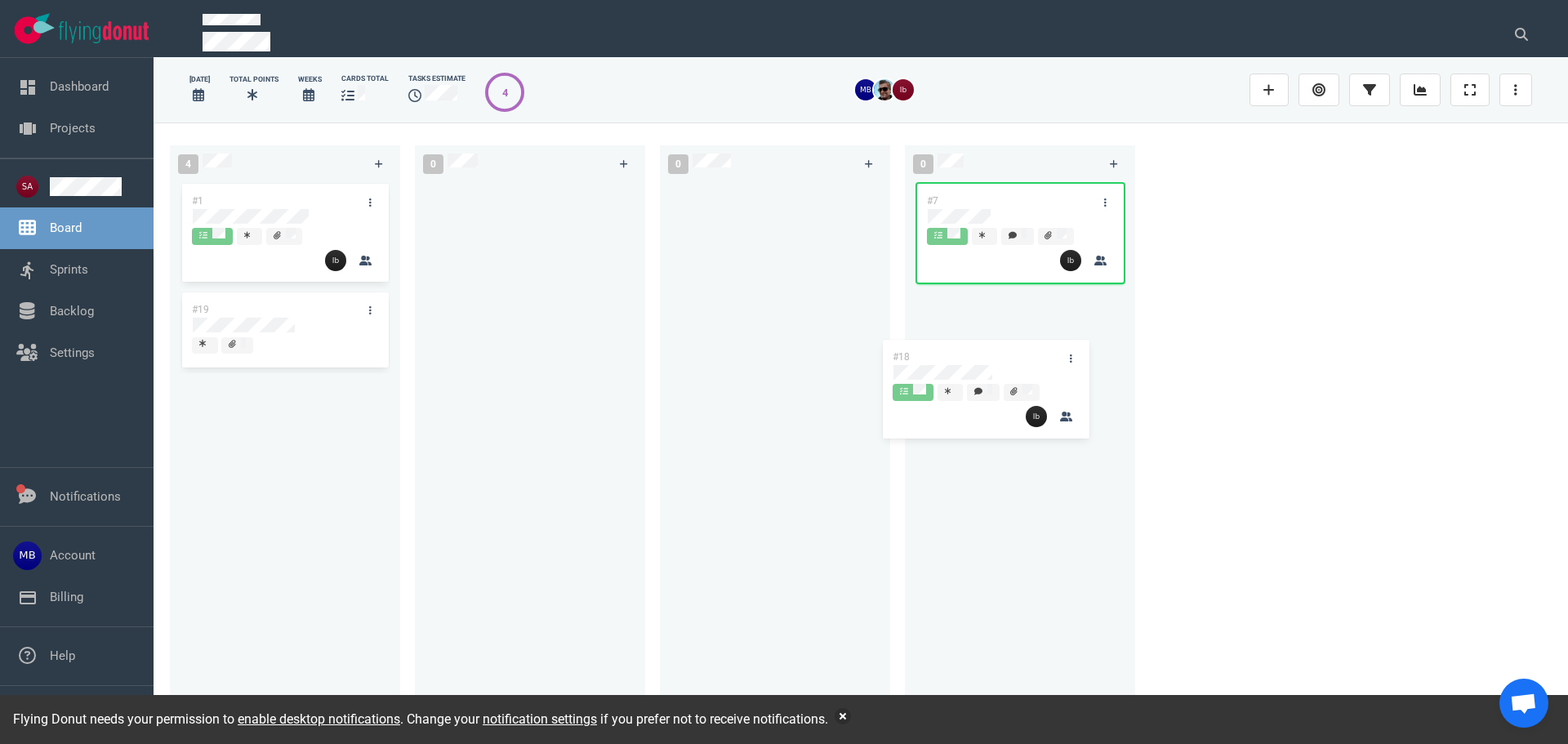
drag, startPoint x: 287, startPoint y: 207, endPoint x: 886, endPoint y: 334, distance: 612.3
click at [1000, 366] on div "4 #18 #1 #19 #18 0 0 0 #7" at bounding box center [861, 432] width 1414 height 620
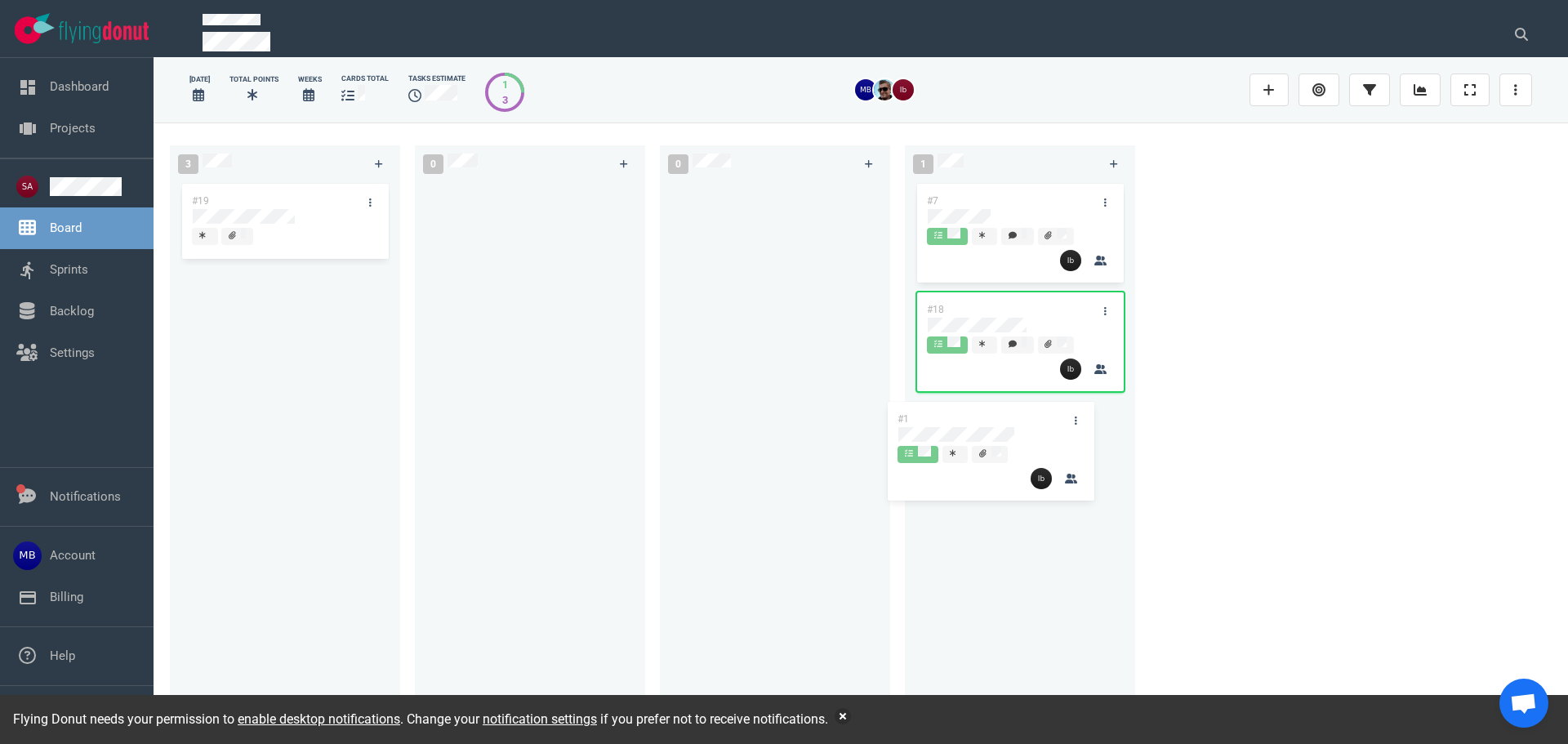
drag, startPoint x: 261, startPoint y: 196, endPoint x: 860, endPoint y: 361, distance: 621.3
click at [974, 420] on div "3 #1 #19 #1 0 0 1 #7 #18" at bounding box center [861, 432] width 1414 height 620
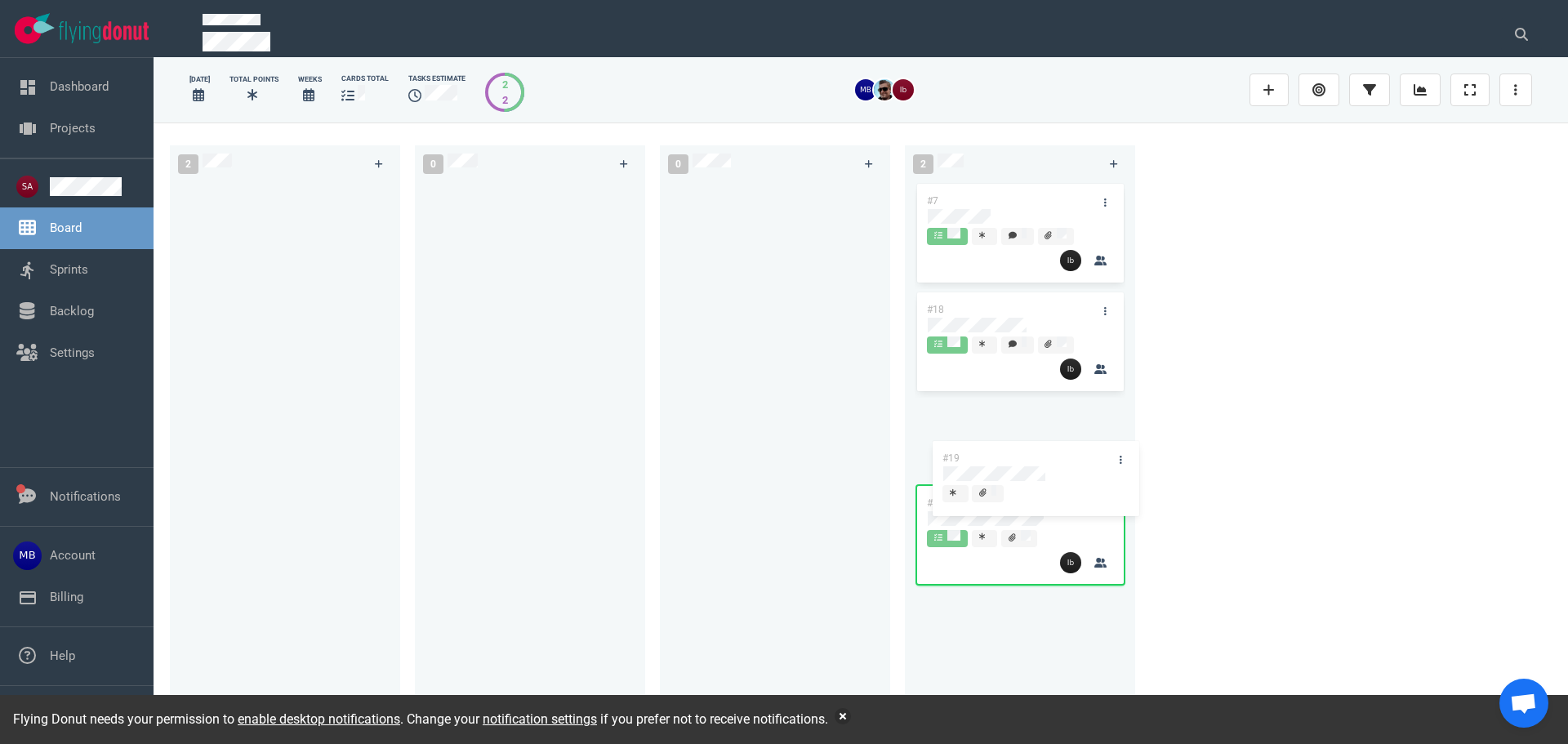
drag, startPoint x: 301, startPoint y: 190, endPoint x: 1055, endPoint y: 456, distance: 799.5
click at [1055, 456] on div "2 #19 #19 0 0 2 #7 #18 #1" at bounding box center [861, 432] width 1414 height 620
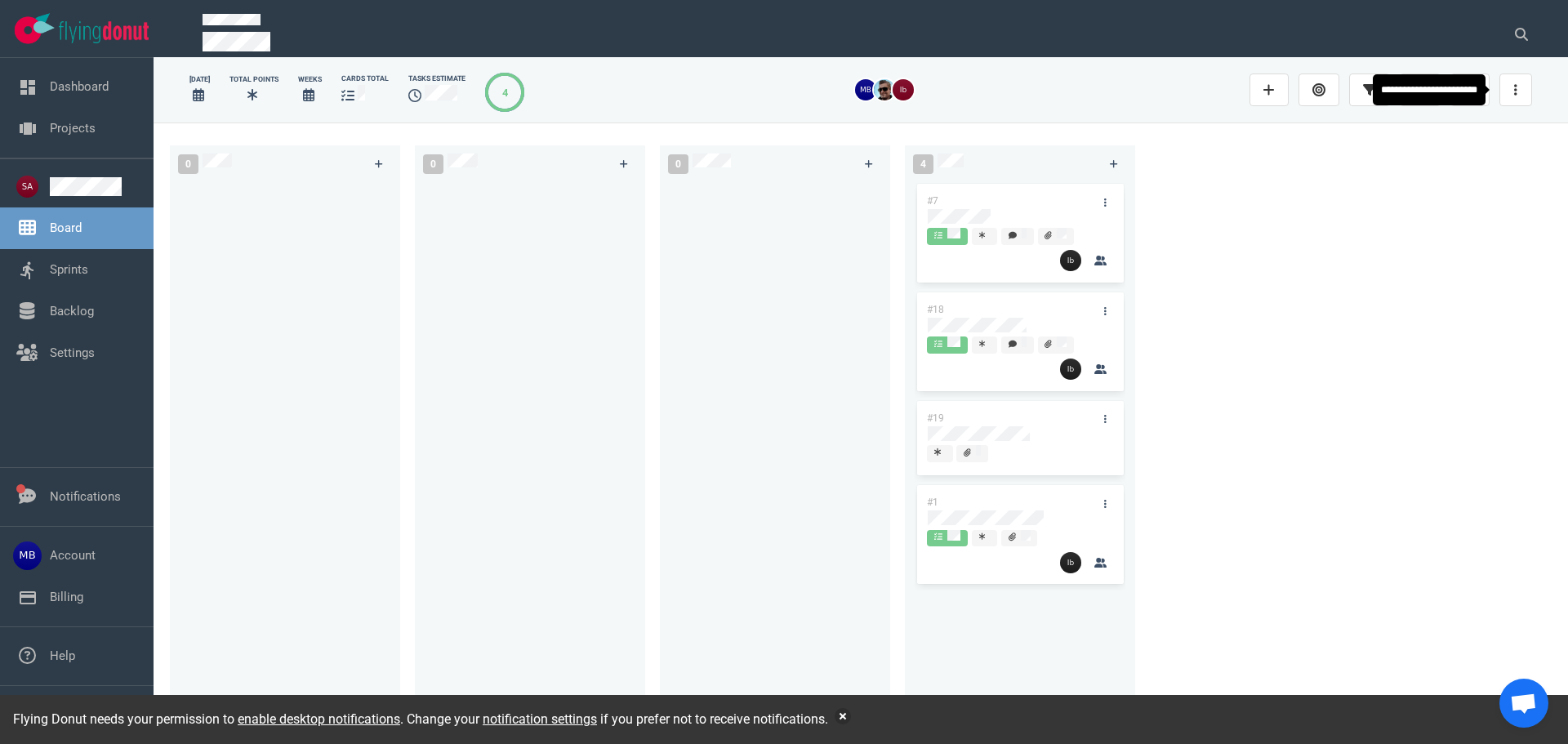
click at [1510, 86] on link at bounding box center [1515, 89] width 32 height 32
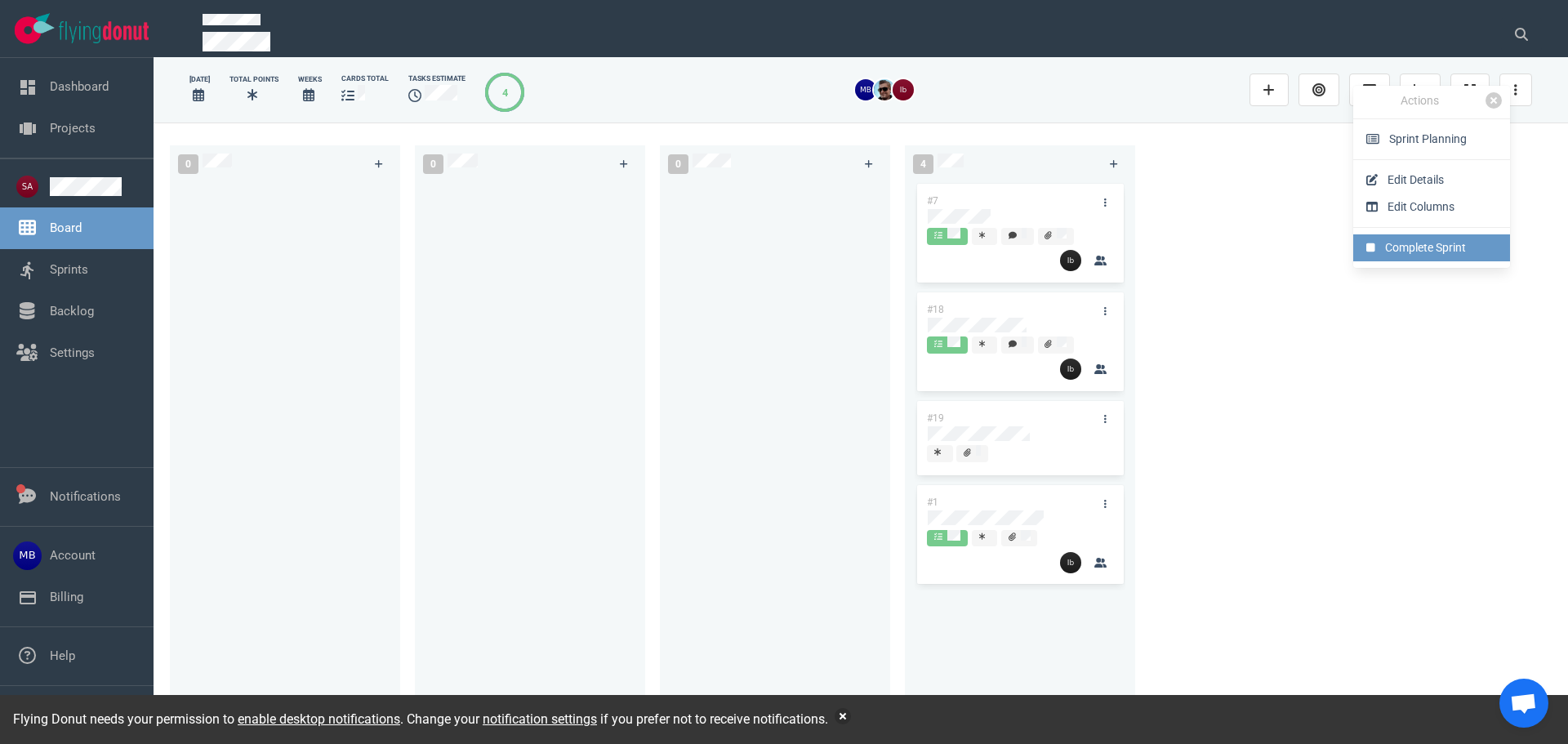
click at [1453, 242] on link "Complete Sprint" at bounding box center [1432, 247] width 157 height 27
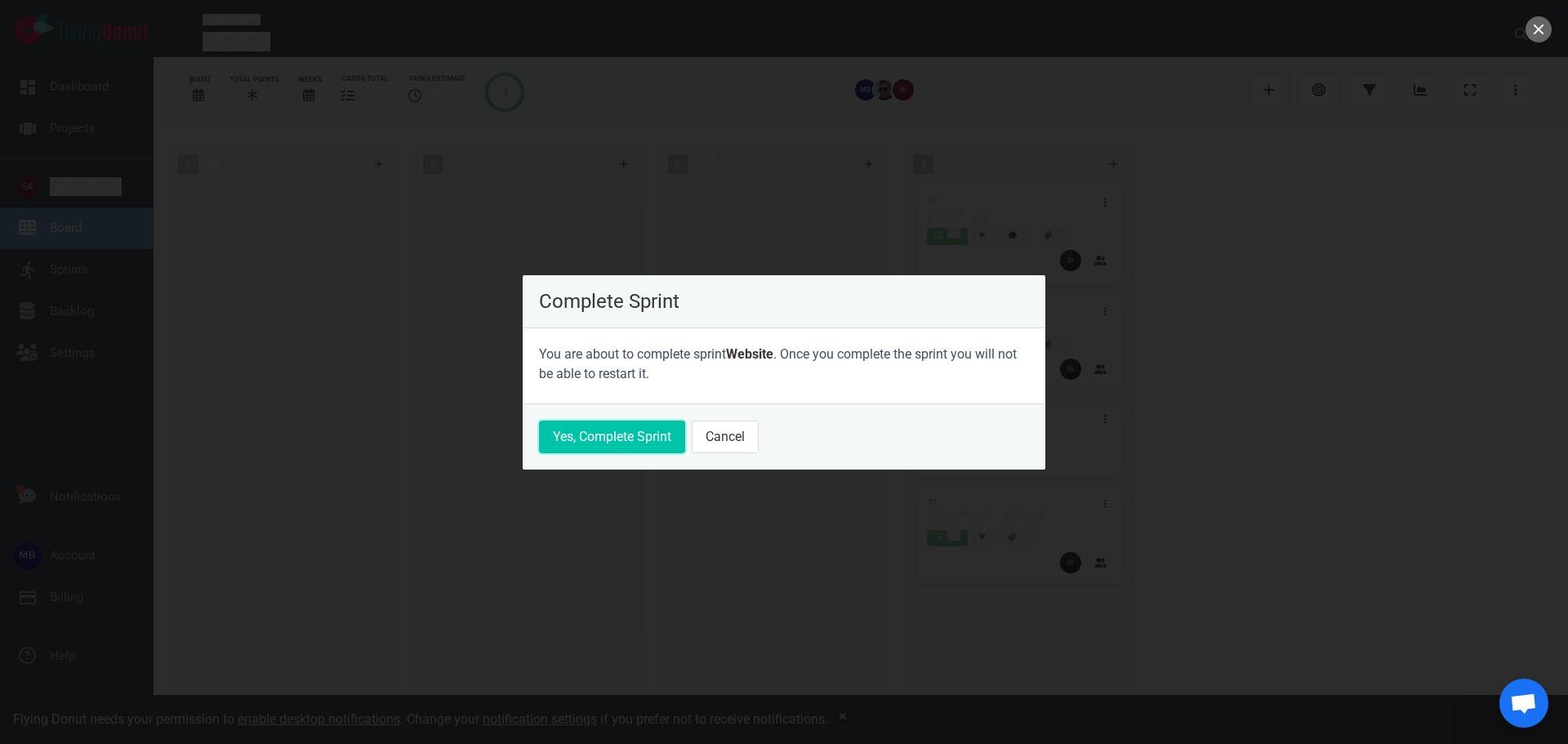
click at [620, 437] on button "Yes, Complete Sprint" at bounding box center [612, 436] width 147 height 32
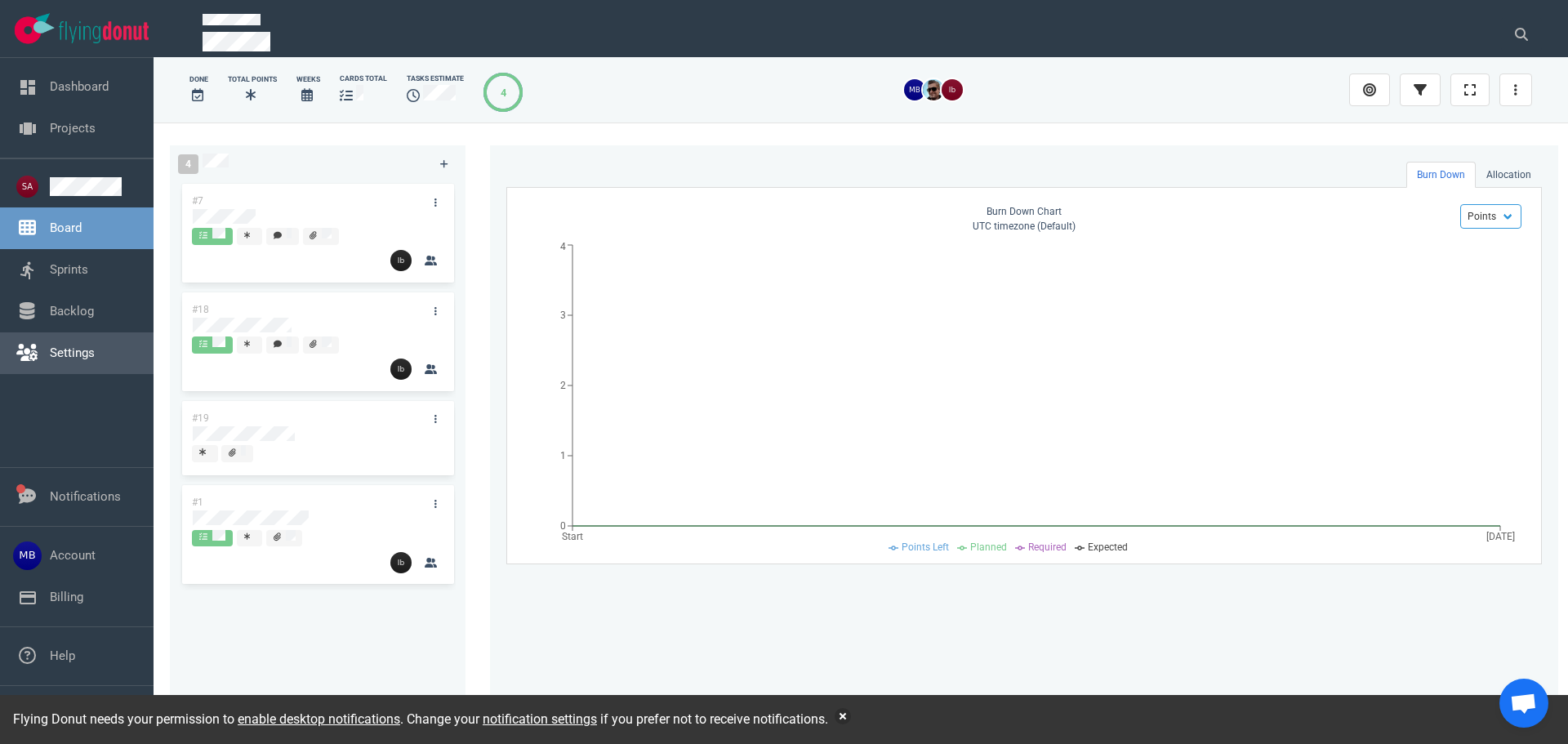
click at [71, 346] on link "Settings" at bounding box center [72, 353] width 45 height 15
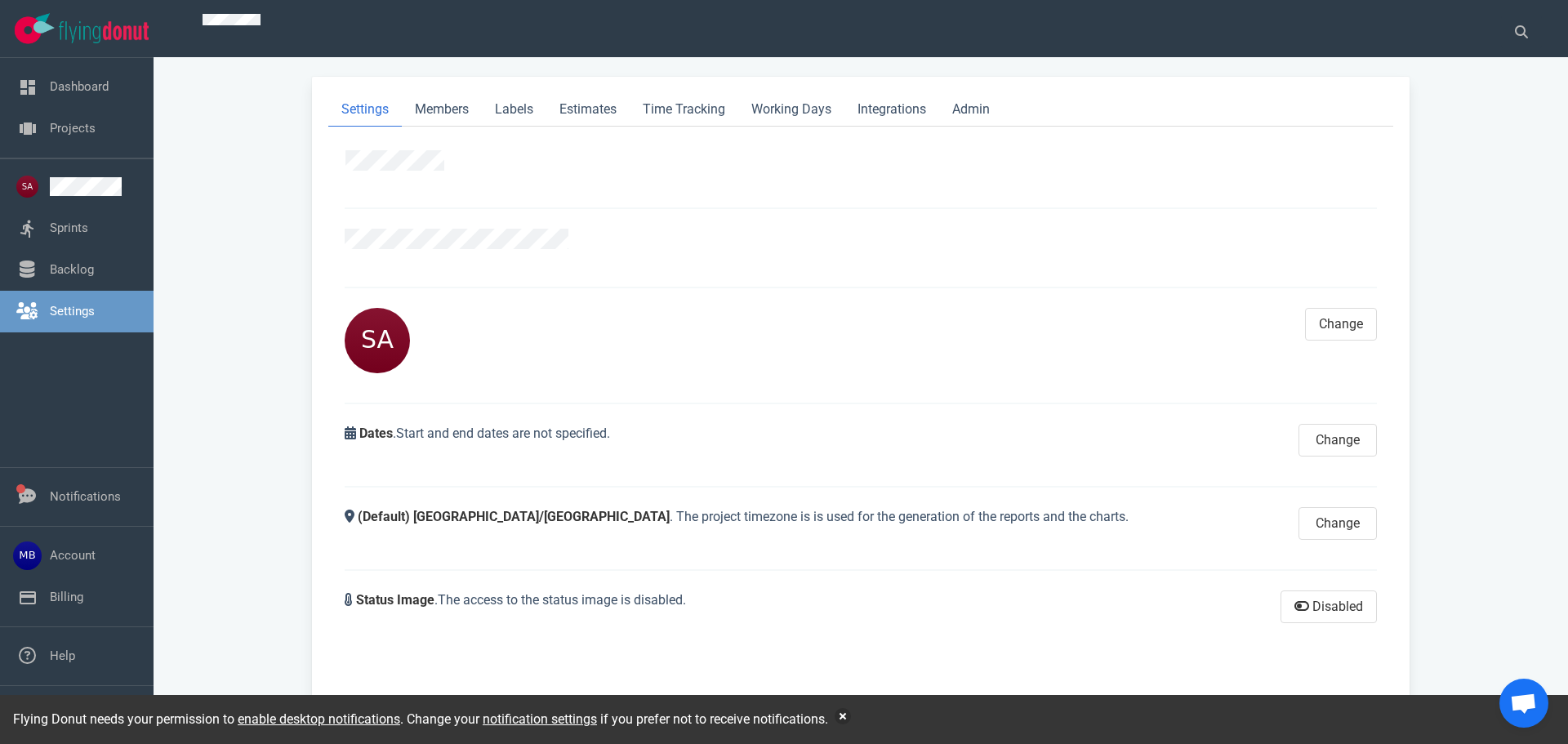
click at [72, 313] on link "Settings" at bounding box center [72, 312] width 45 height 15
click at [80, 275] on link "Backlog" at bounding box center [72, 269] width 44 height 15
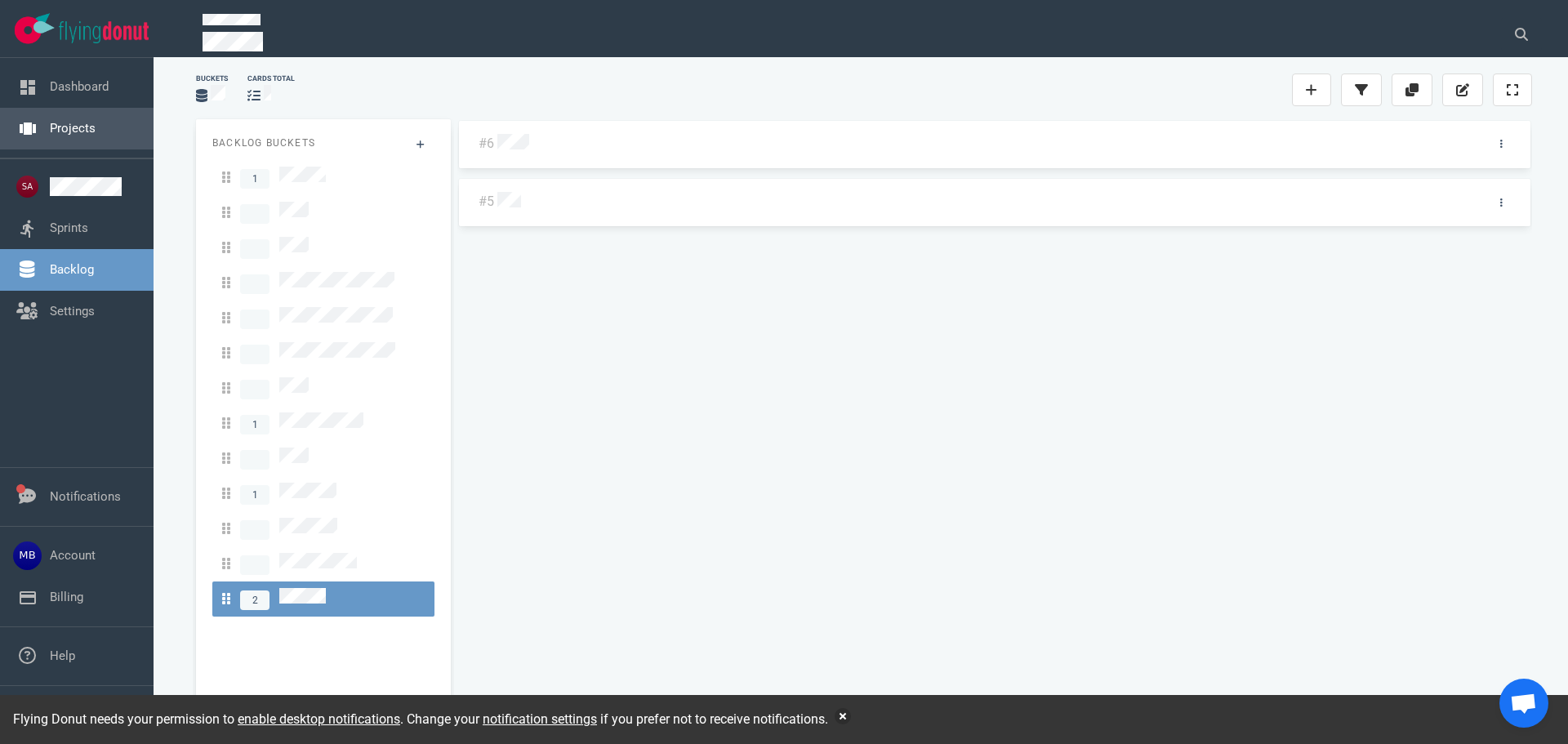
click at [77, 124] on link "Projects" at bounding box center [73, 128] width 46 height 15
